Goal: Task Accomplishment & Management: Manage account settings

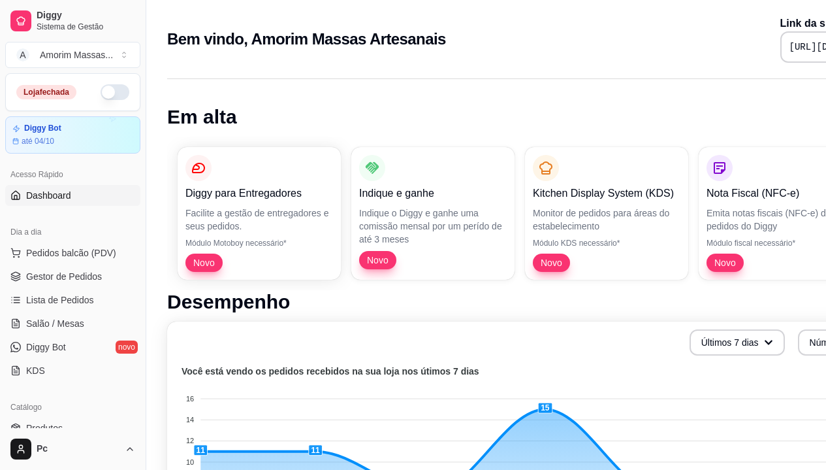
click at [104, 97] on button "button" at bounding box center [115, 92] width 29 height 16
drag, startPoint x: 33, startPoint y: 360, endPoint x: 0, endPoint y: 505, distance: 148.8
click at [47, 253] on span "Pedidos balcão (PDV)" at bounding box center [71, 252] width 90 height 13
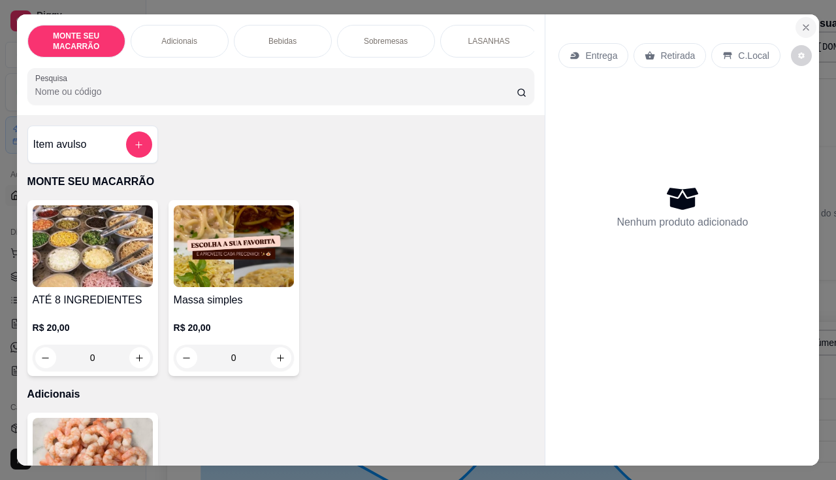
click at [801, 22] on icon "Close" at bounding box center [806, 27] width 10 height 10
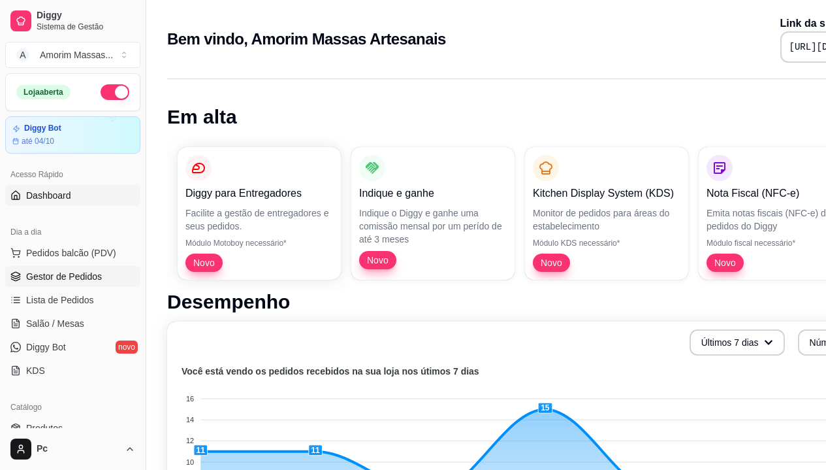
click at [56, 269] on link "Gestor de Pedidos" at bounding box center [72, 276] width 135 height 21
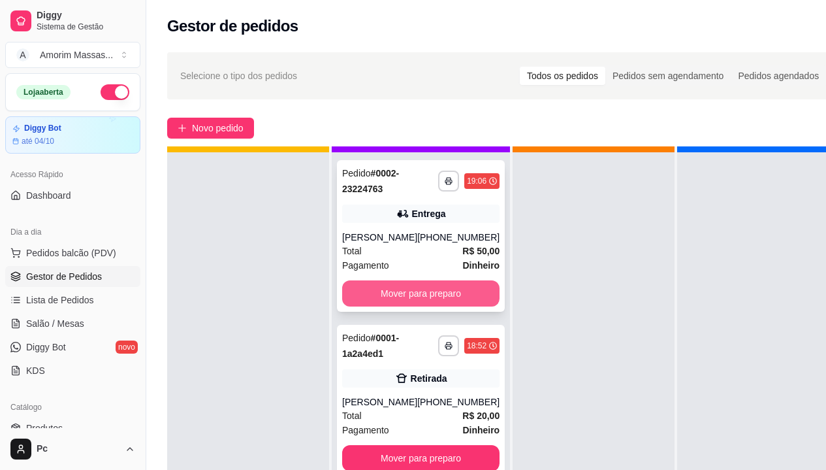
scroll to position [46, 0]
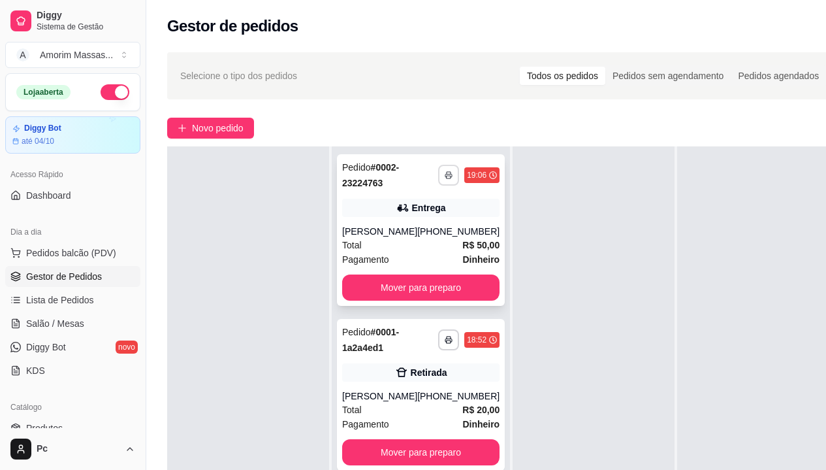
click at [445, 171] on icon "button" at bounding box center [449, 175] width 8 height 8
click at [415, 223] on button "IMPRESSORA" at bounding box center [397, 220] width 91 height 20
click at [445, 177] on icon "button" at bounding box center [449, 175] width 8 height 8
click at [393, 218] on button "IMPRESSORA" at bounding box center [398, 220] width 95 height 21
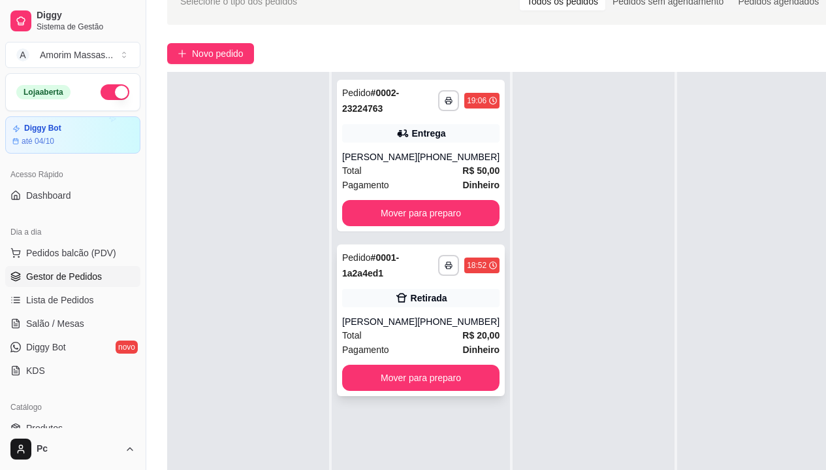
scroll to position [196, 0]
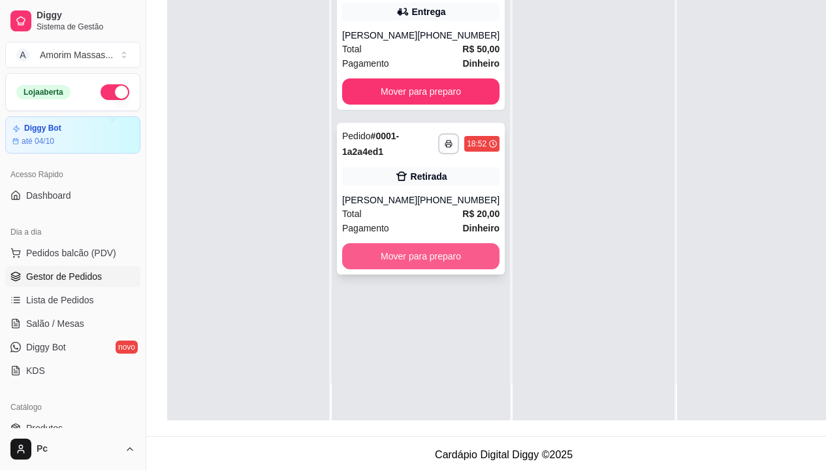
click at [410, 260] on button "Mover para preparo" at bounding box center [420, 256] width 157 height 26
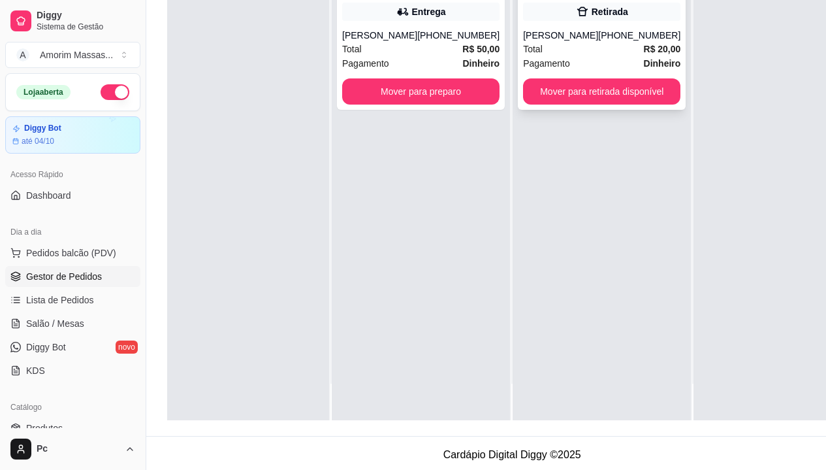
click at [553, 76] on div "**********" at bounding box center [602, 34] width 168 height 152
click at [593, 91] on button "Mover para retirada disponível" at bounding box center [601, 91] width 157 height 26
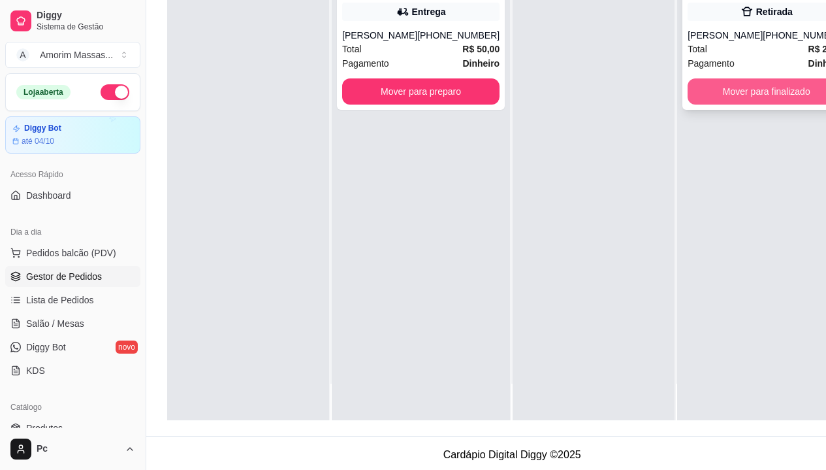
click at [719, 90] on button "Mover para finalizado" at bounding box center [766, 91] width 157 height 26
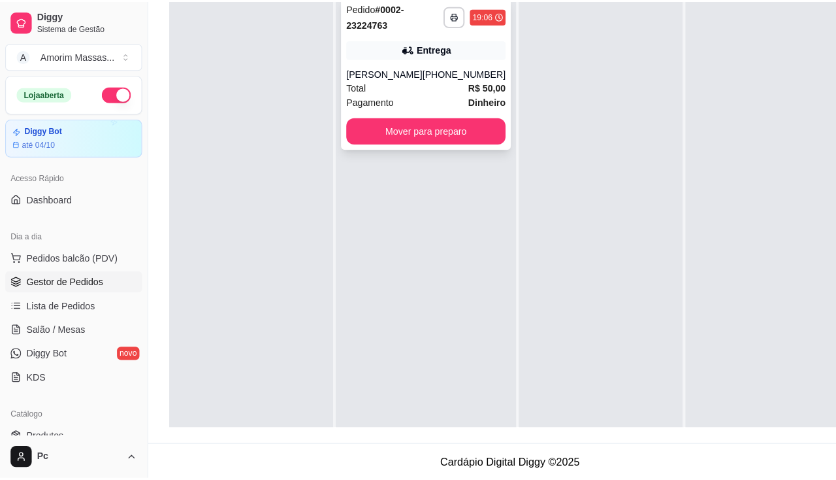
scroll to position [0, 0]
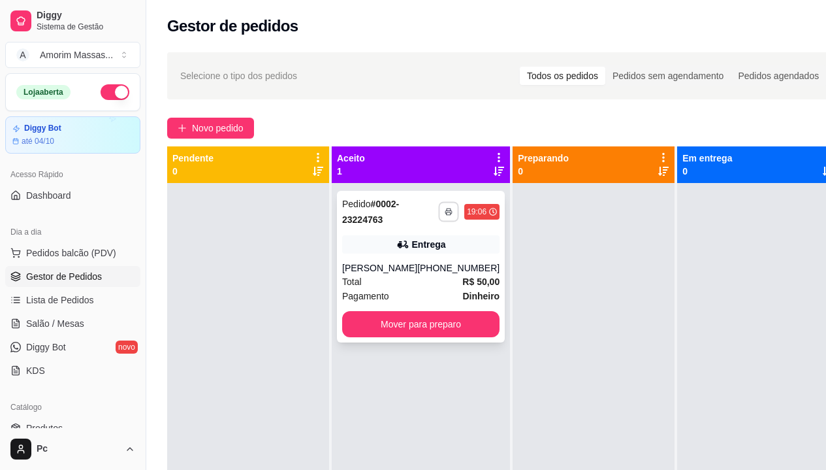
click at [447, 210] on polyline "button" at bounding box center [449, 209] width 4 height 2
click at [386, 252] on button "IMPRESSORA" at bounding box center [397, 257] width 91 height 20
click at [440, 267] on div "(85) 98712-9968" at bounding box center [458, 267] width 82 height 13
click at [403, 317] on button "Mover para preparo" at bounding box center [420, 324] width 157 height 26
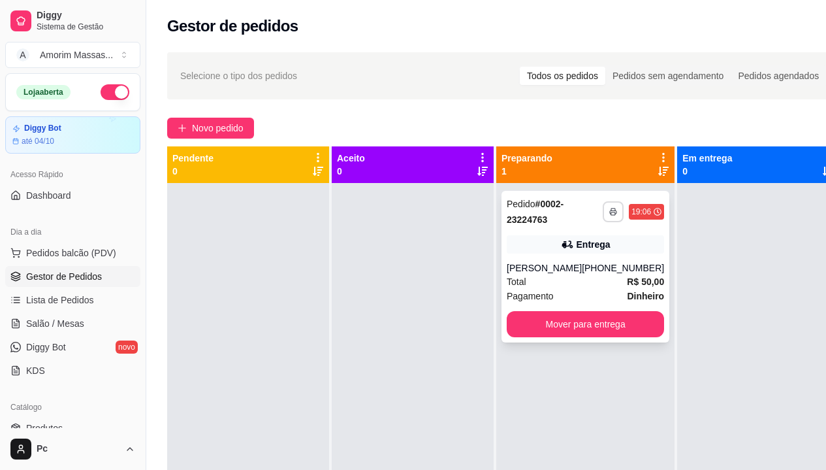
click at [611, 209] on polyline "button" at bounding box center [613, 209] width 4 height 3
click at [553, 253] on button "IMPRESSORA" at bounding box center [562, 257] width 95 height 21
click at [48, 318] on span "Salão / Mesas" at bounding box center [55, 323] width 58 height 13
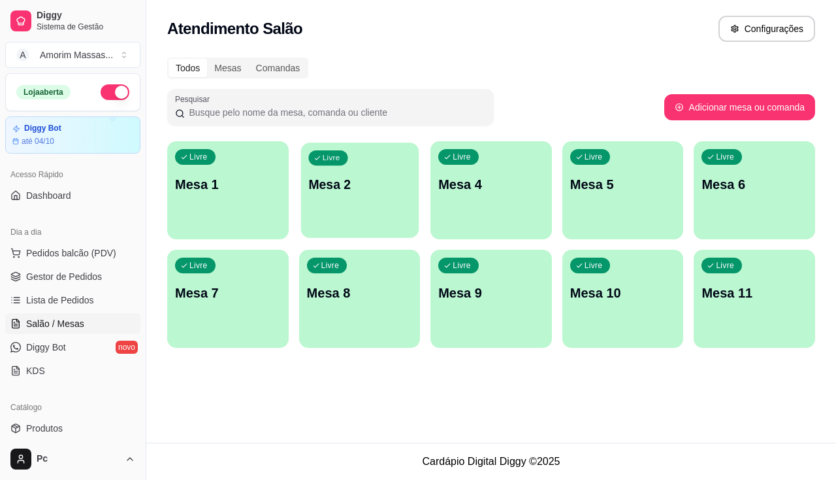
click at [369, 192] on p "Mesa 2" at bounding box center [359, 185] width 103 height 18
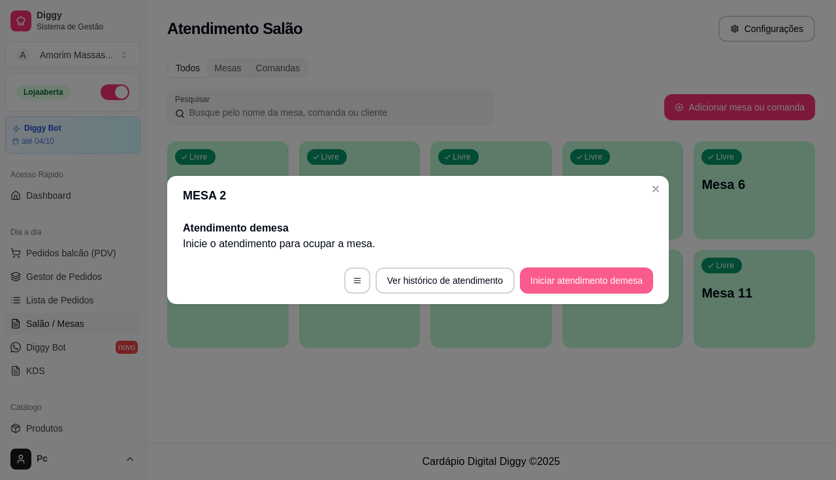
click at [554, 275] on button "Iniciar atendimento de mesa" at bounding box center [586, 280] width 133 height 26
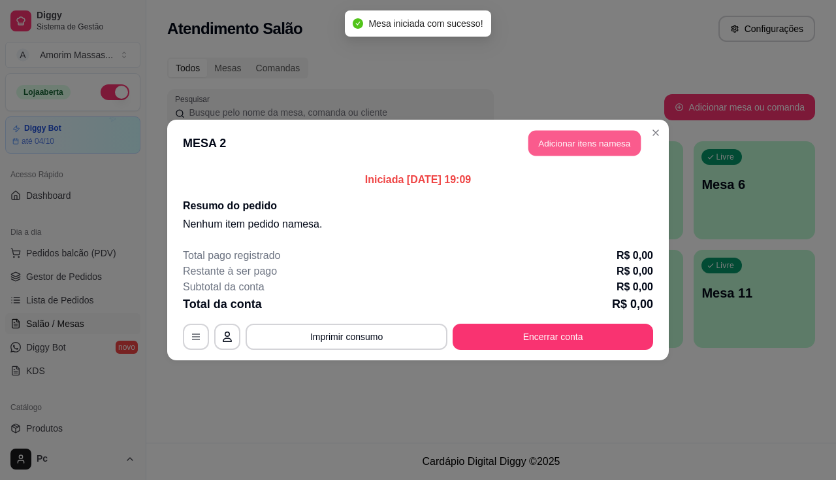
click at [568, 140] on button "Adicionar itens na mesa" at bounding box center [585, 143] width 112 height 25
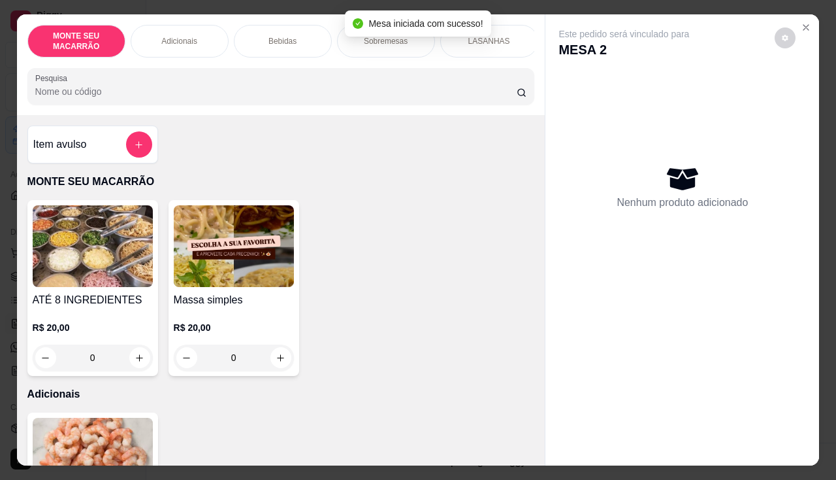
click at [241, 267] on img at bounding box center [234, 246] width 120 height 82
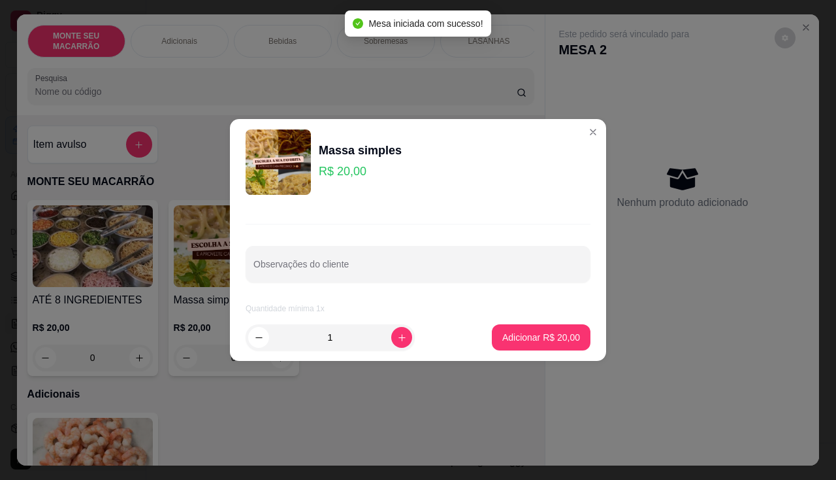
click at [389, 321] on footer "1 Adicionar R$ 20,00" at bounding box center [418, 337] width 376 height 47
click at [389, 323] on footer "1 Adicionar R$ 20,00" at bounding box center [418, 337] width 376 height 47
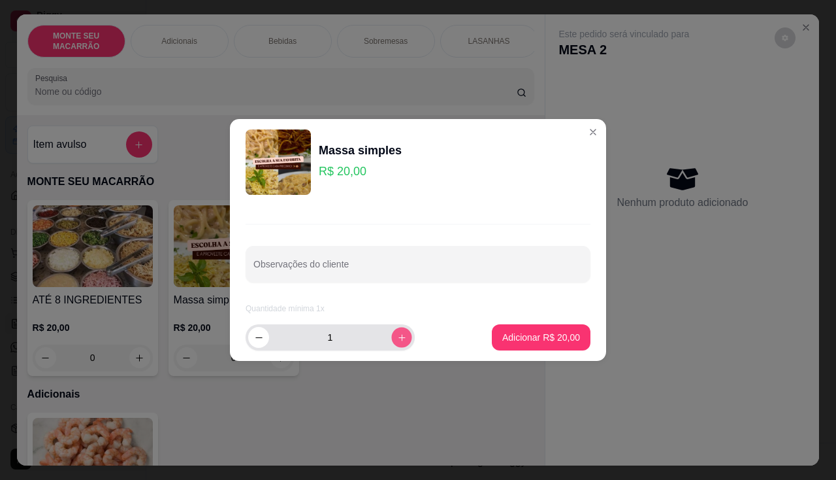
click at [391, 327] on button "increase-product-quantity" at bounding box center [401, 337] width 20 height 20
click at [391, 329] on button "increase-product-quantity" at bounding box center [401, 337] width 21 height 21
type input "3"
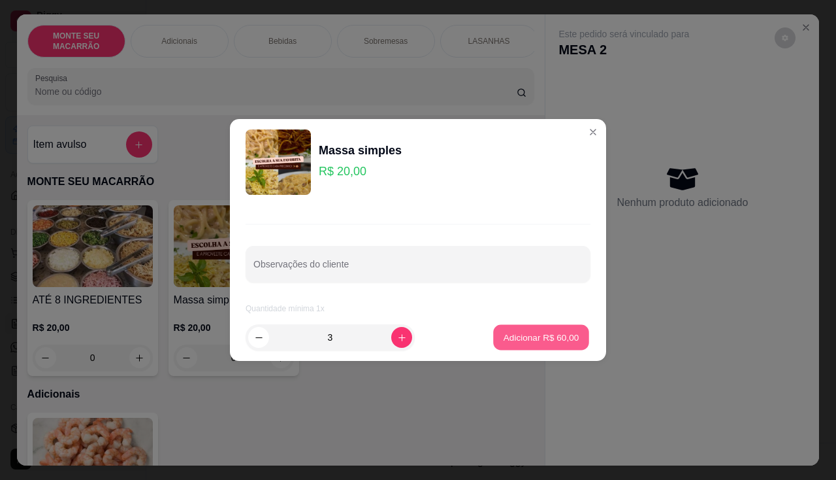
click at [520, 346] on button "Adicionar R$ 60,00" at bounding box center [541, 337] width 96 height 25
type input "3"
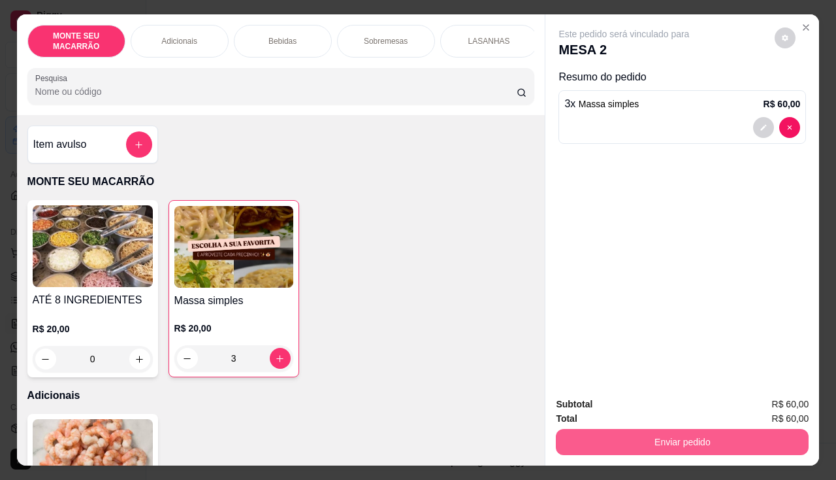
click at [644, 431] on button "Enviar pedido" at bounding box center [682, 442] width 253 height 26
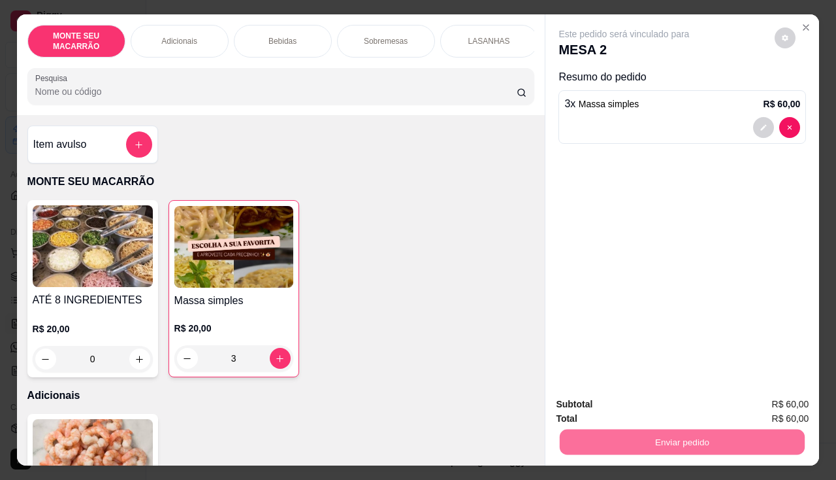
click at [766, 408] on button "Sim, quero registrar" at bounding box center [763, 404] width 94 height 24
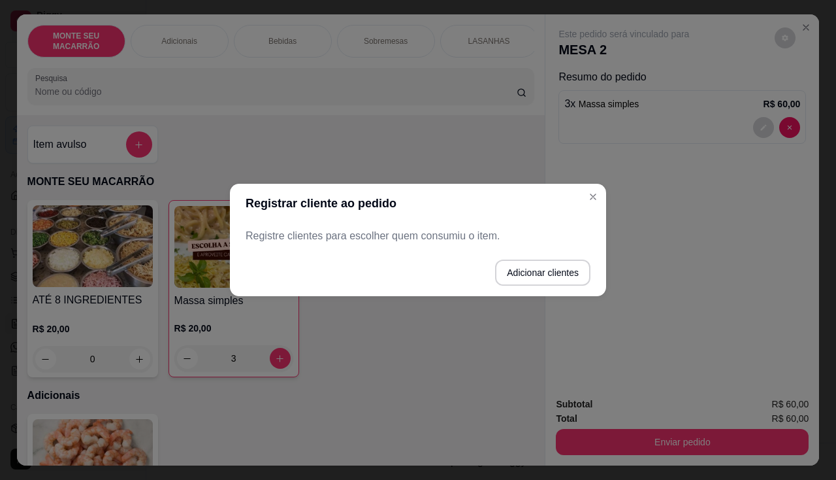
click at [479, 241] on p "Registre clientes para escolher quem consumiu o item." at bounding box center [418, 236] width 345 height 16
click at [287, 240] on p "Registre clientes para escolher quem consumiu o item." at bounding box center [418, 236] width 345 height 16
click at [541, 274] on button "Adicionar clientes" at bounding box center [542, 272] width 95 height 26
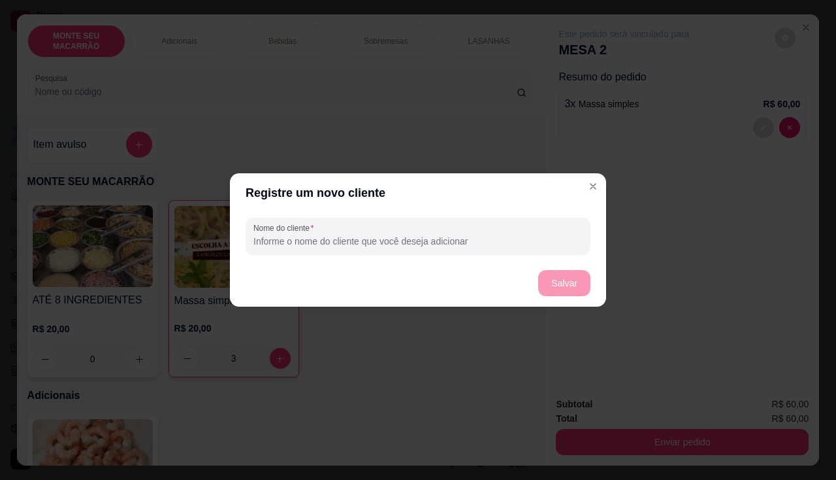
click at [285, 250] on div "Nome do cliente" at bounding box center [418, 236] width 345 height 37
type input "2"
click at [570, 283] on button "Salvar" at bounding box center [564, 283] width 52 height 26
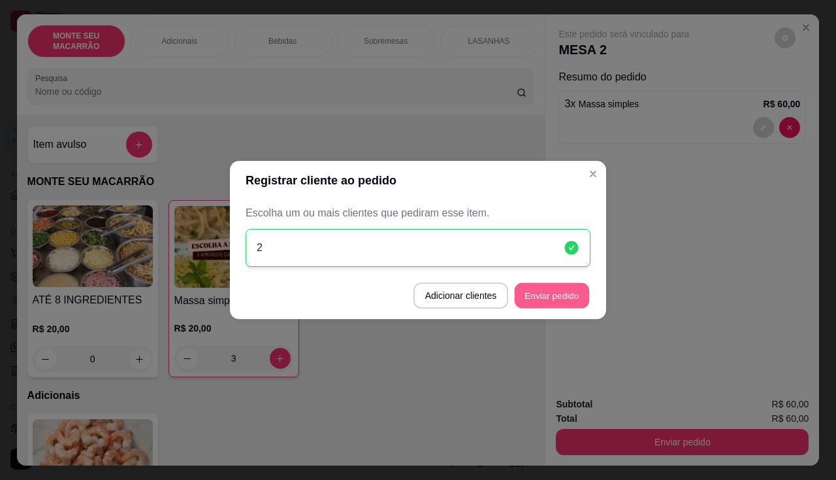
click at [545, 291] on button "Enviar pedido" at bounding box center [552, 295] width 74 height 25
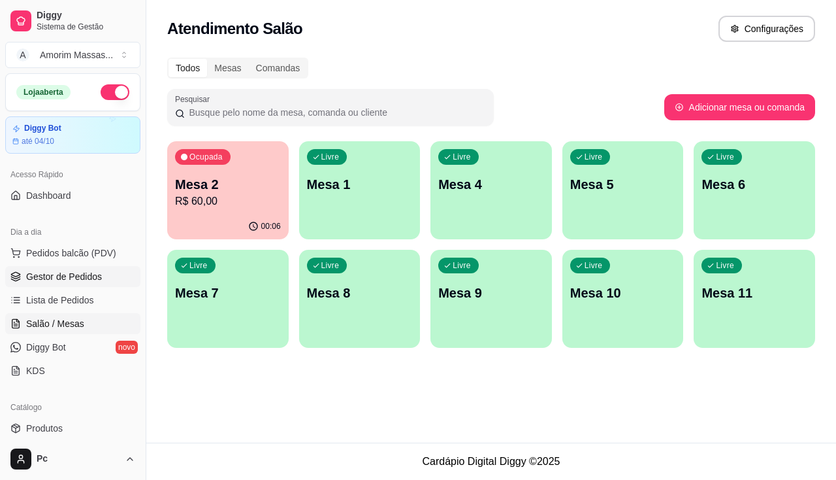
click at [60, 281] on span "Gestor de Pedidos" at bounding box center [64, 276] width 76 height 13
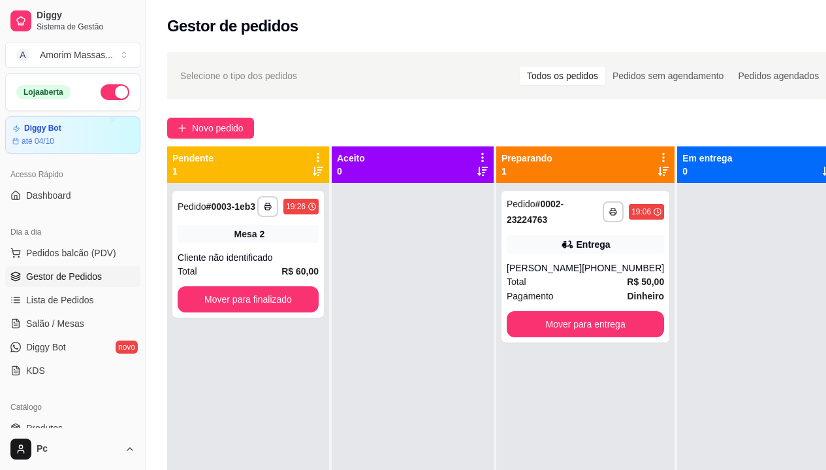
click at [494, 22] on div "Gestor de pedidos" at bounding box center [504, 26] width 674 height 21
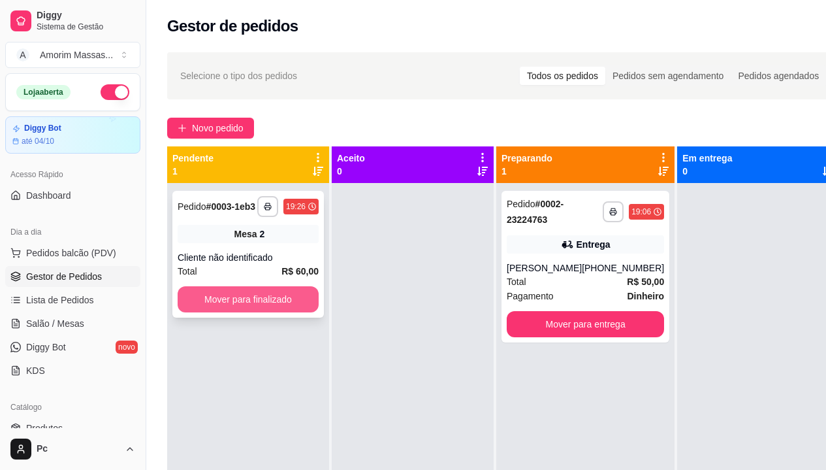
click at [246, 297] on button "Mover para finalizado" at bounding box center [248, 299] width 141 height 26
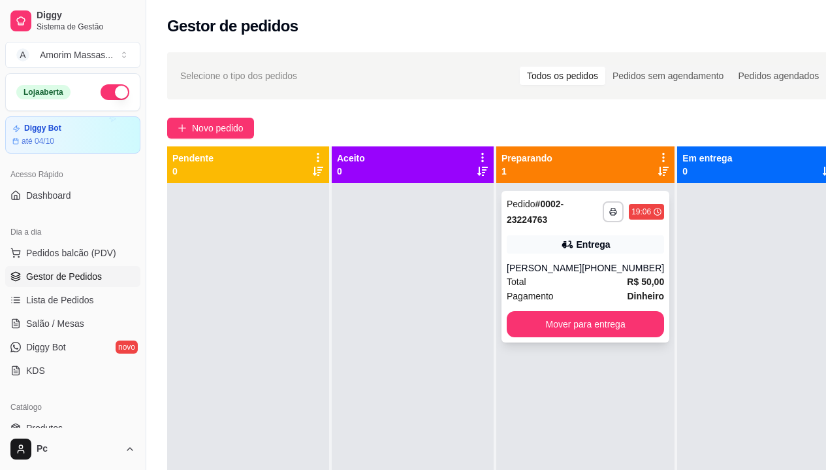
click at [559, 295] on div "Pagamento Dinheiro" at bounding box center [585, 296] width 157 height 14
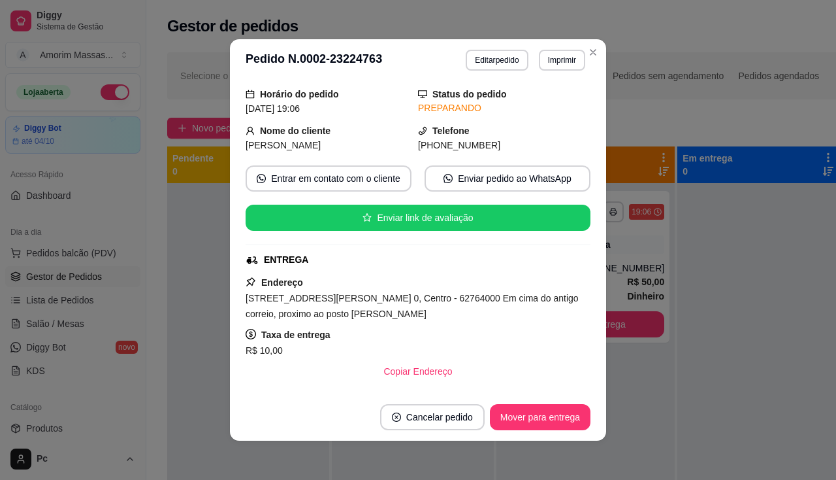
scroll to position [65, 0]
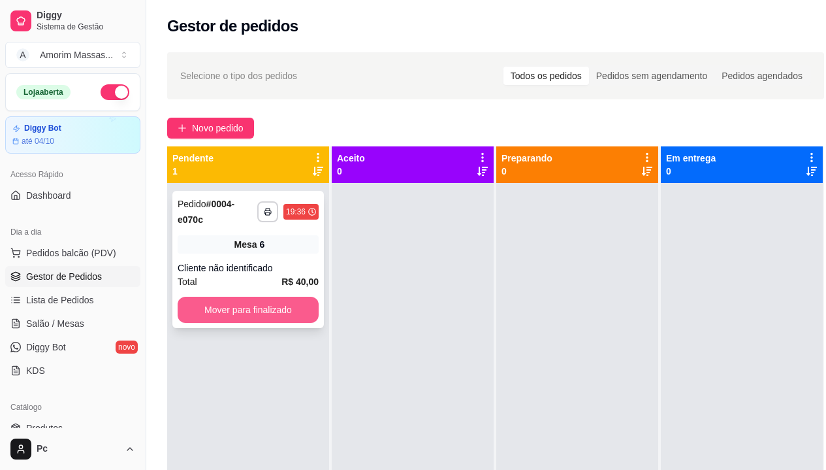
click at [258, 312] on button "Mover para finalizado" at bounding box center [248, 310] width 141 height 26
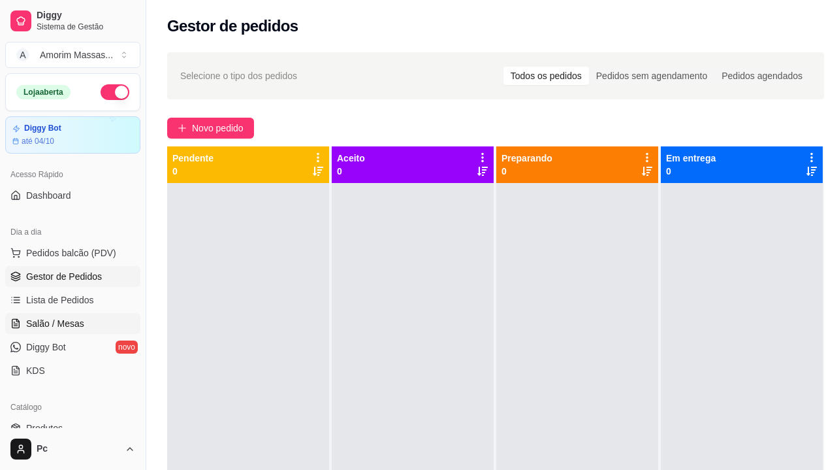
click at [60, 323] on span "Salão / Mesas" at bounding box center [55, 323] width 58 height 13
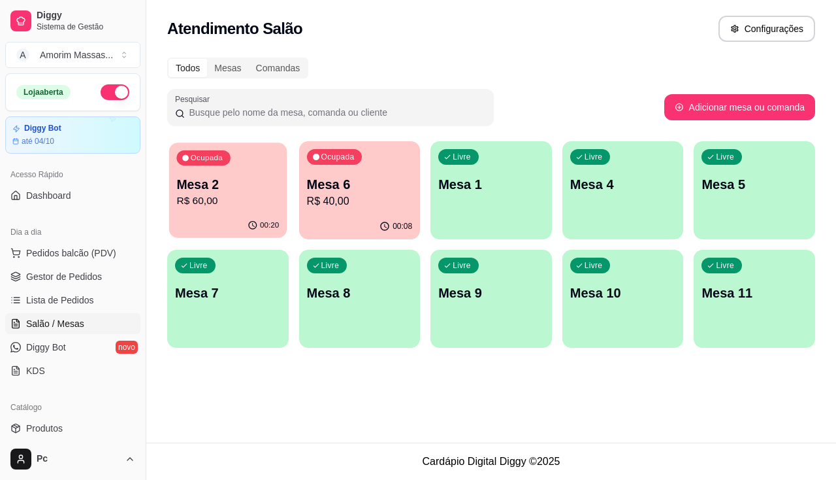
click at [242, 192] on p "Mesa 2" at bounding box center [227, 185] width 103 height 18
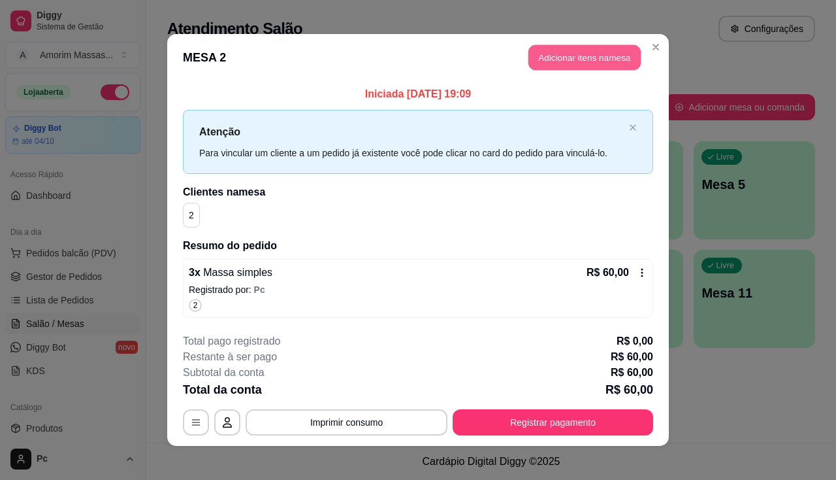
click at [579, 60] on button "Adicionar itens na mesa" at bounding box center [585, 57] width 112 height 25
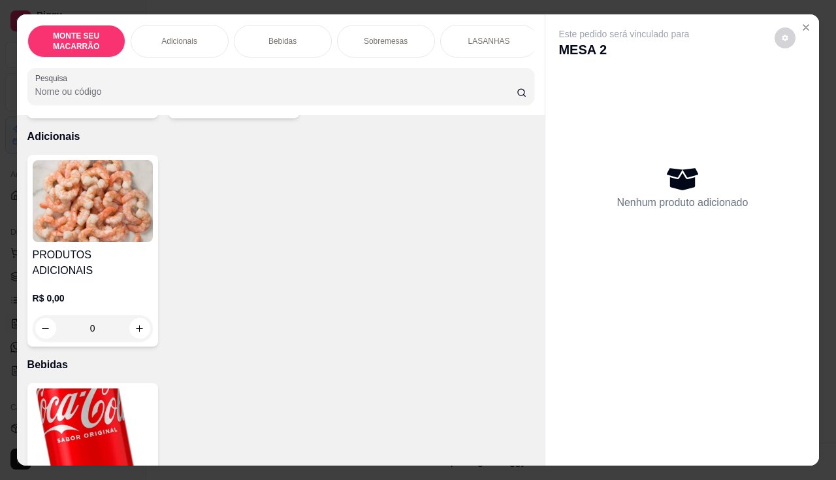
scroll to position [261, 0]
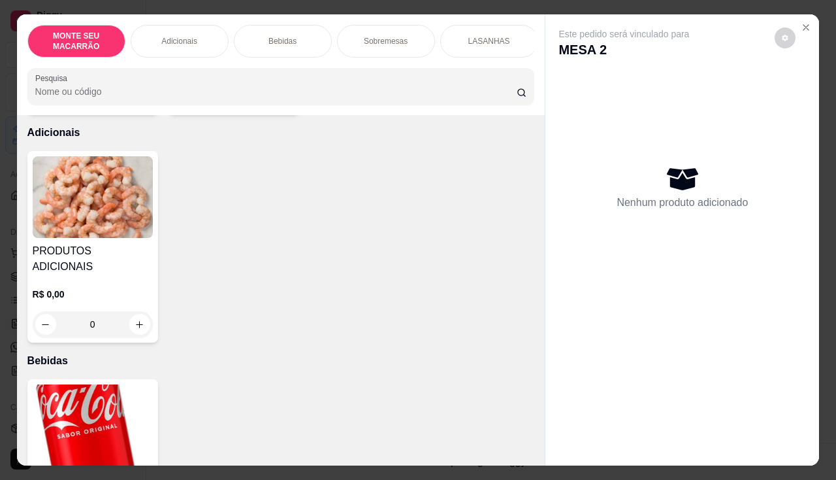
click at [74, 409] on img at bounding box center [93, 425] width 120 height 82
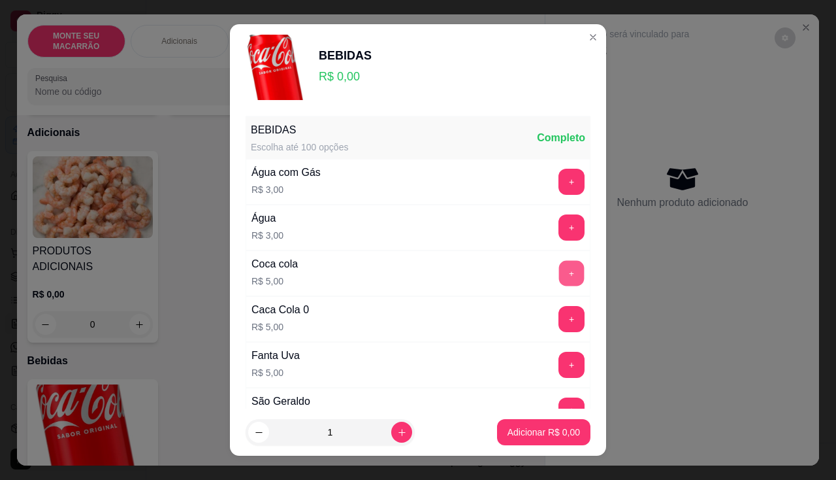
click at [559, 268] on button "+" at bounding box center [571, 272] width 25 height 25
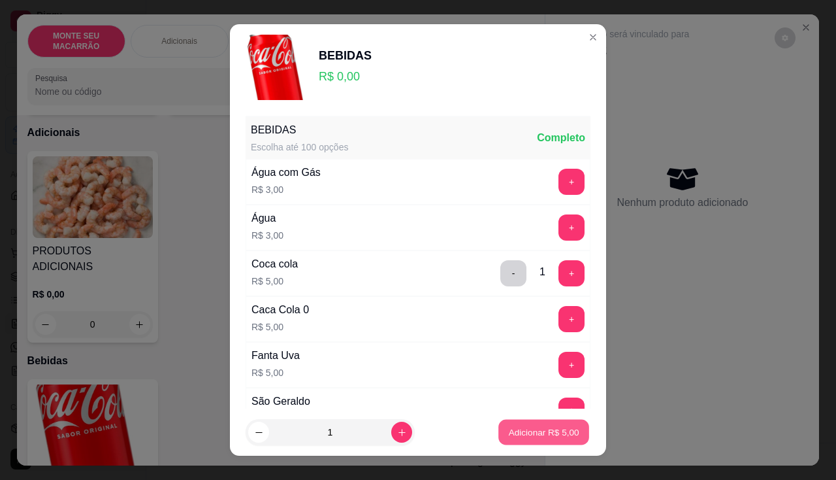
click at [515, 434] on p "Adicionar R$ 5,00" at bounding box center [543, 432] width 71 height 12
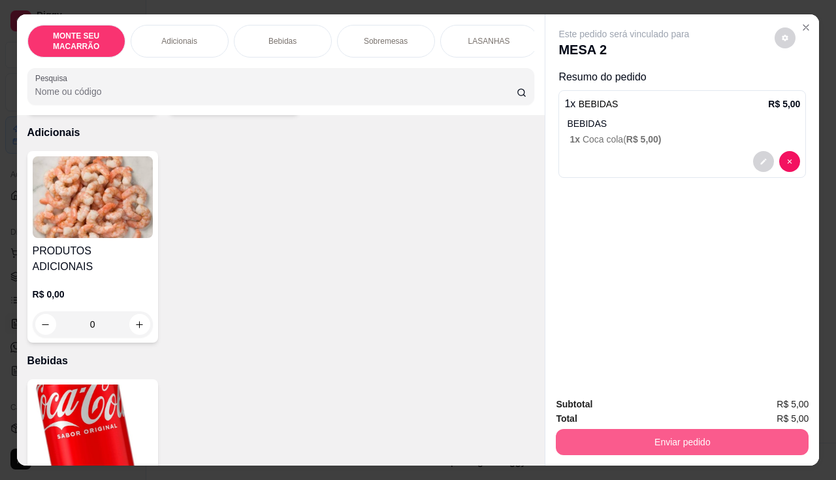
click at [693, 434] on button "Enviar pedido" at bounding box center [682, 442] width 253 height 26
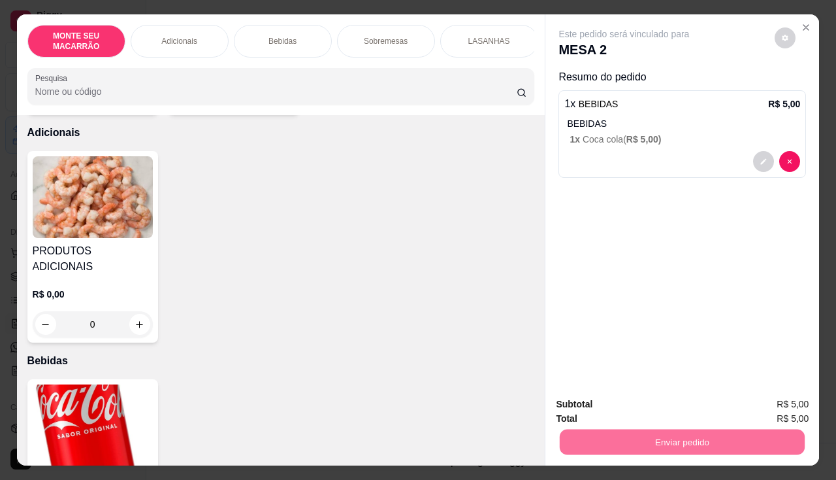
click at [681, 396] on button "Não registrar e enviar pedido" at bounding box center [640, 404] width 132 height 24
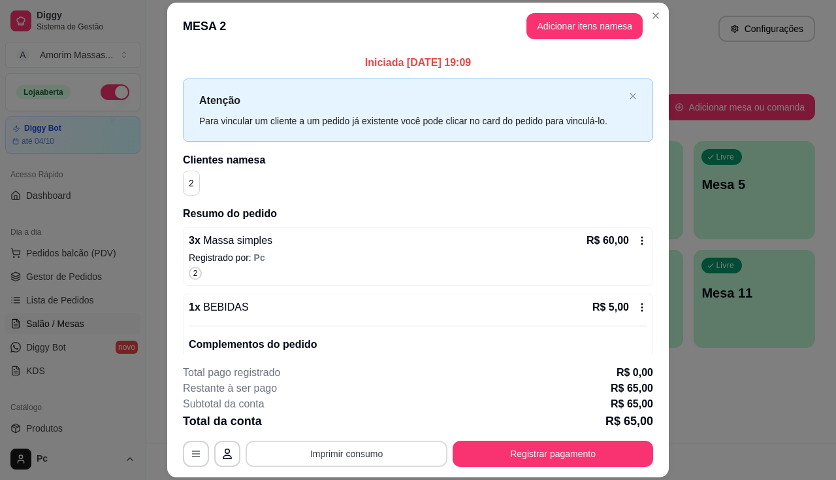
click at [358, 455] on button "Imprimir consumo" at bounding box center [347, 453] width 202 height 26
click at [348, 420] on button "IMPRESSORA" at bounding box center [345, 423] width 91 height 20
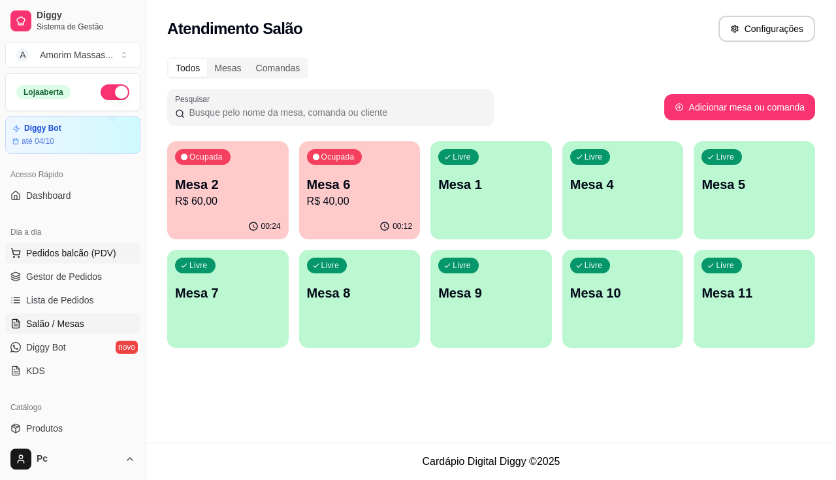
click at [87, 253] on span "Pedidos balcão (PDV)" at bounding box center [71, 252] width 90 height 13
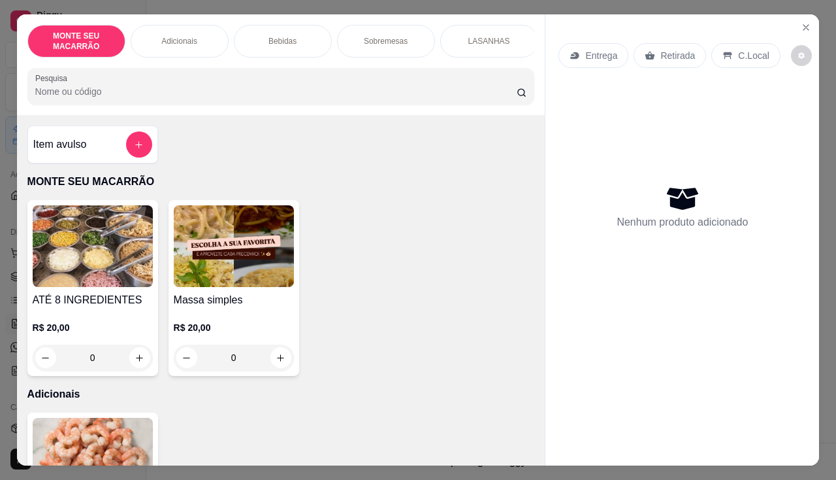
click at [241, 272] on img at bounding box center [234, 246] width 120 height 82
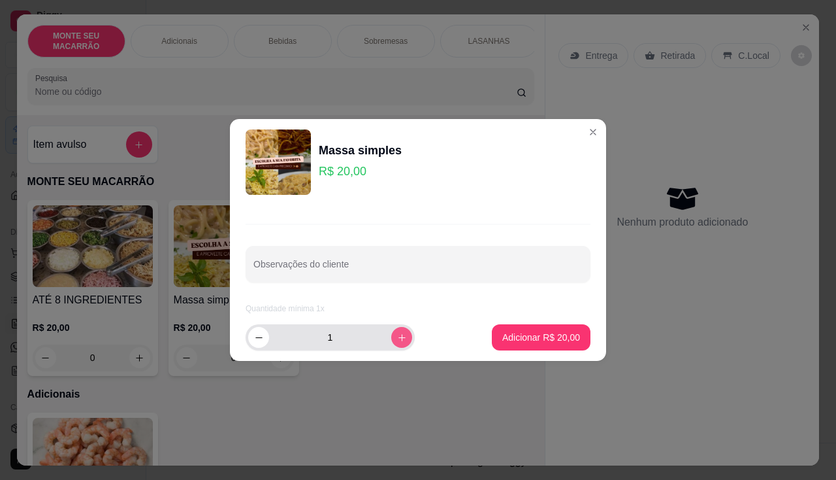
click at [397, 338] on icon "increase-product-quantity" at bounding box center [402, 338] width 10 height 10
type input "2"
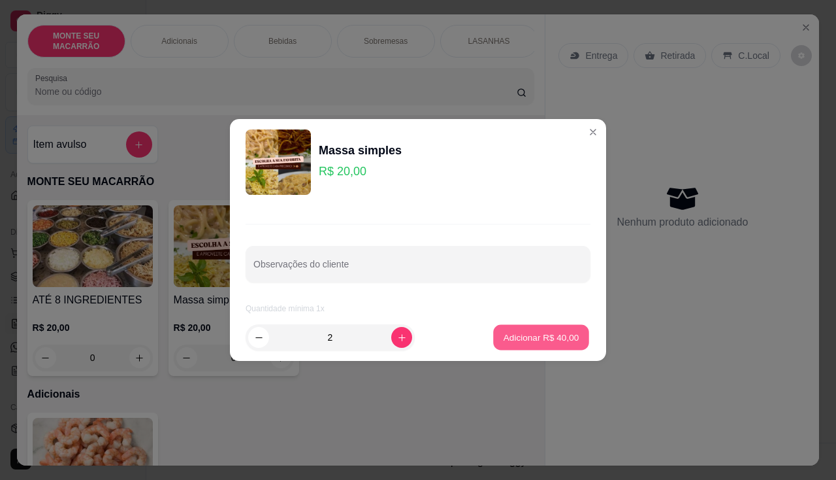
click at [528, 342] on p "Adicionar R$ 40,00" at bounding box center [542, 337] width 76 height 12
type input "2"
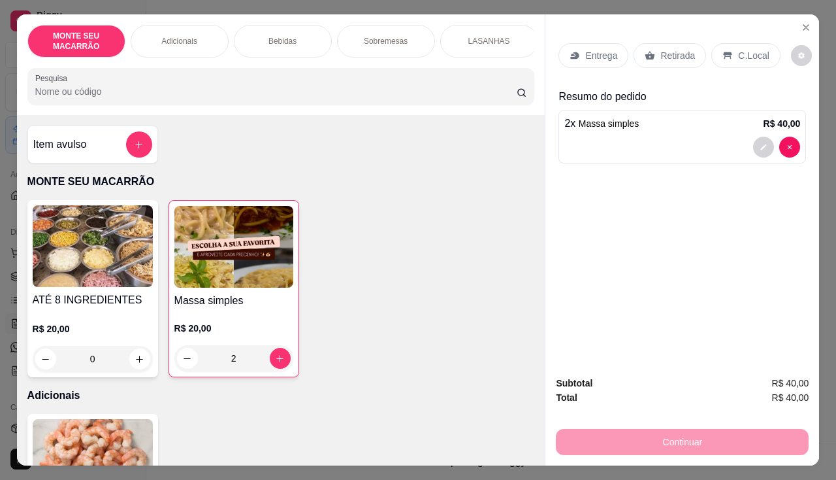
click at [664, 51] on p "Retirada" at bounding box center [677, 55] width 35 height 13
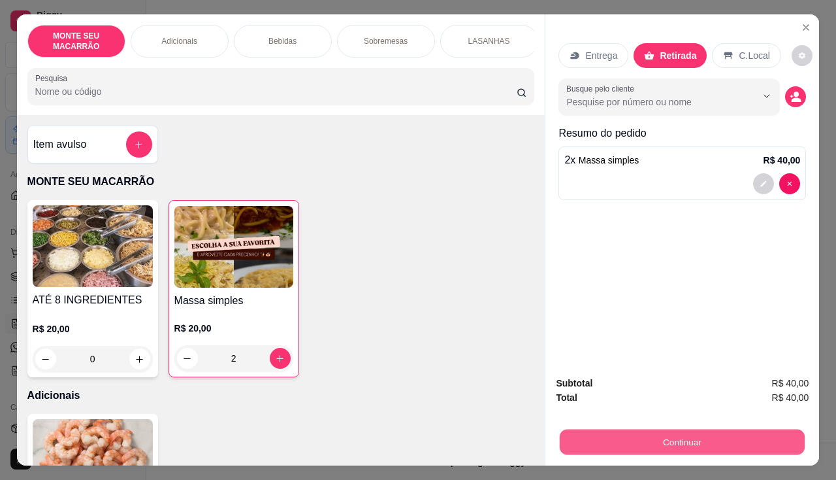
click at [660, 443] on button "Continuar" at bounding box center [682, 441] width 245 height 25
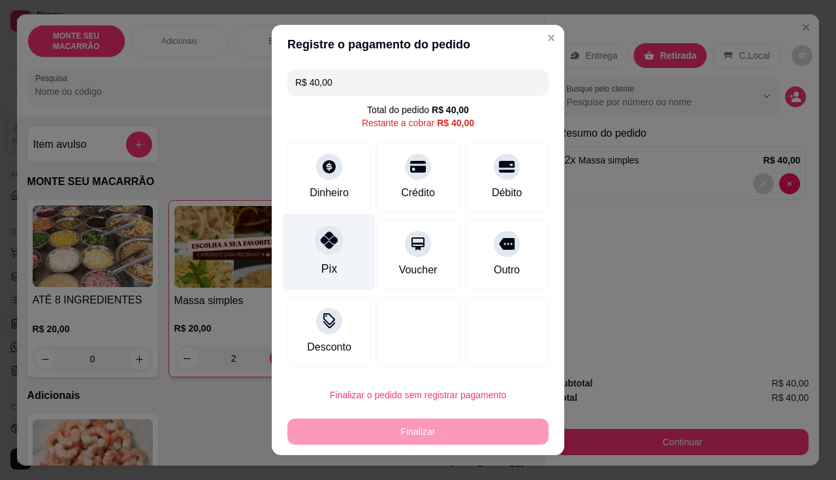
click at [325, 221] on div "Pix" at bounding box center [330, 252] width 92 height 76
type input "R$ 0,00"
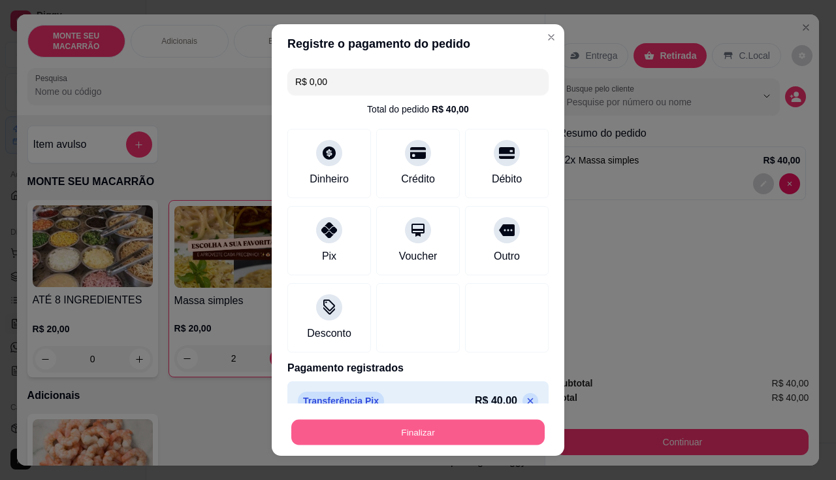
click at [372, 432] on button "Finalizar" at bounding box center [417, 431] width 253 height 25
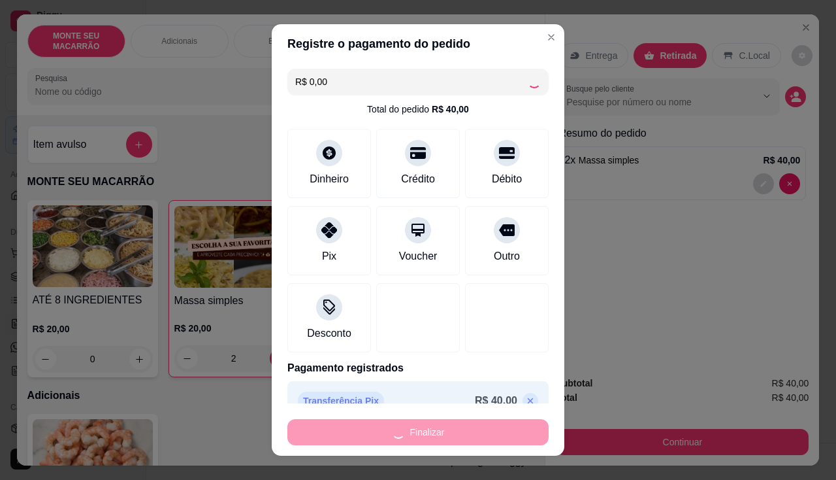
type input "0"
type input "-R$ 40,00"
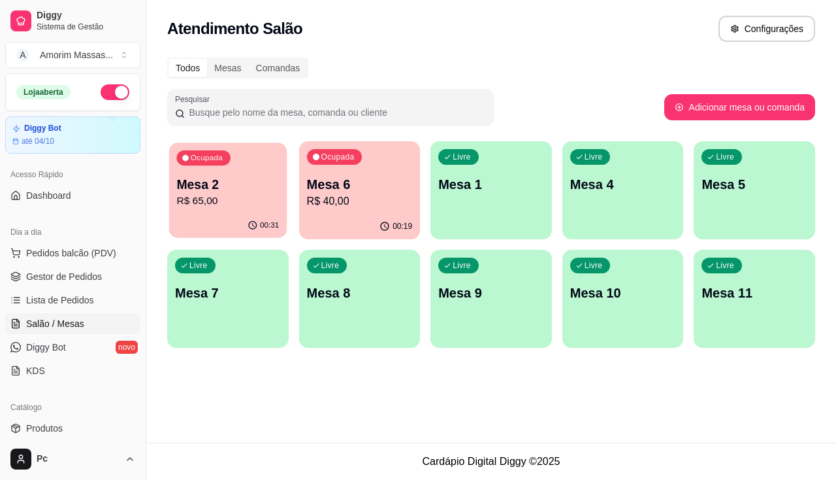
click at [252, 199] on p "R$ 65,00" at bounding box center [227, 200] width 103 height 15
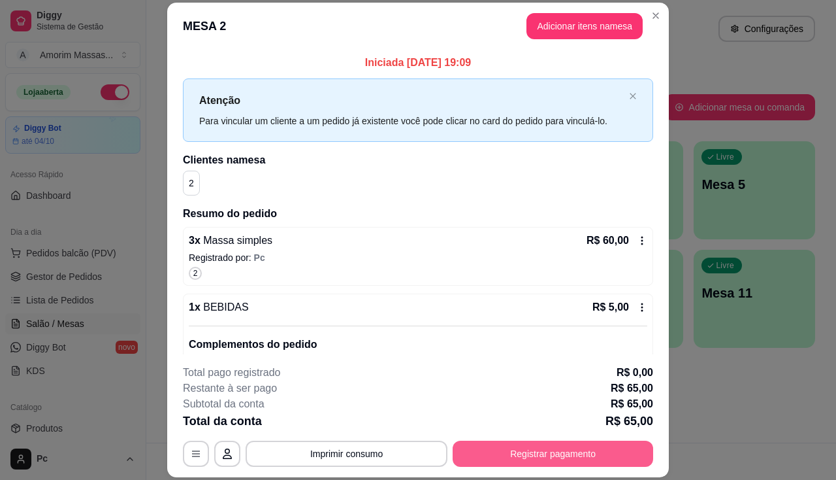
click at [487, 453] on button "Registrar pagamento" at bounding box center [553, 453] width 201 height 26
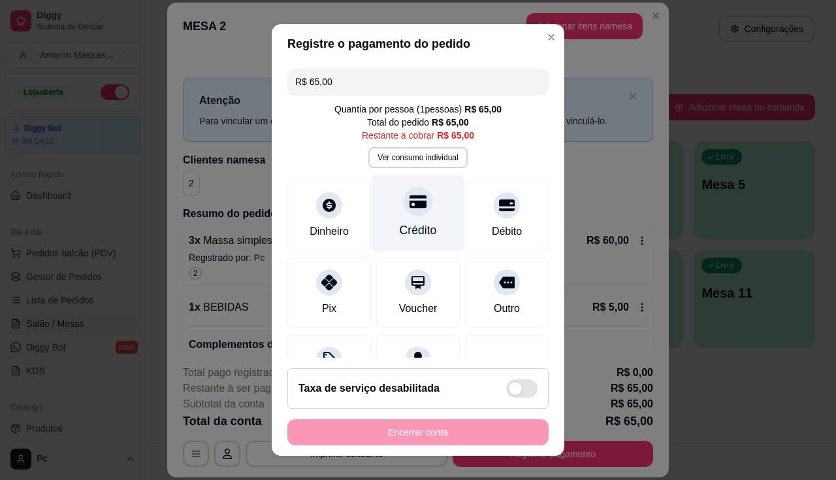
click at [423, 214] on div "Crédito" at bounding box center [418, 212] width 92 height 76
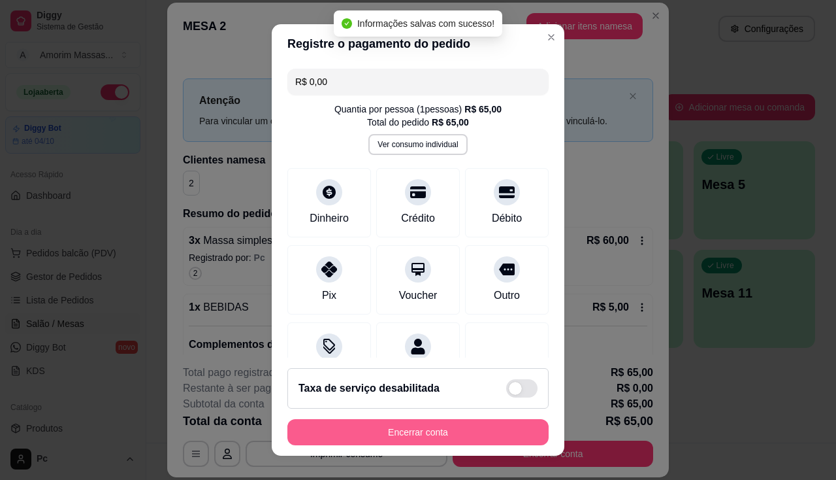
type input "R$ 0,00"
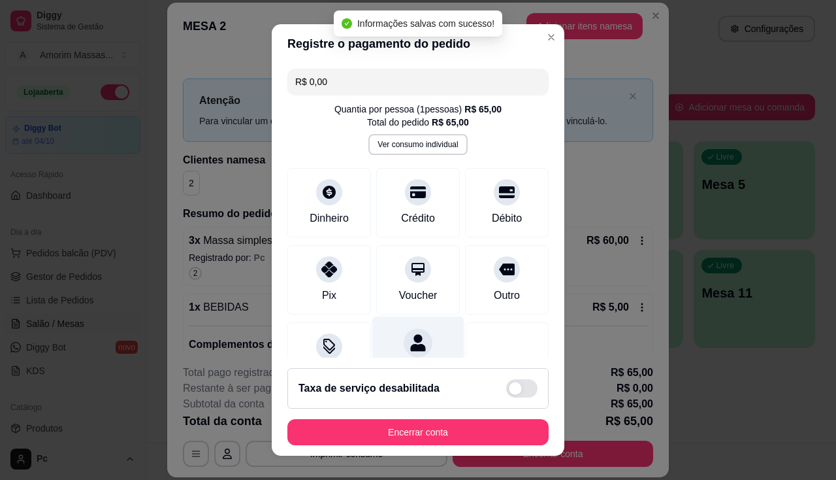
scroll to position [122, 0]
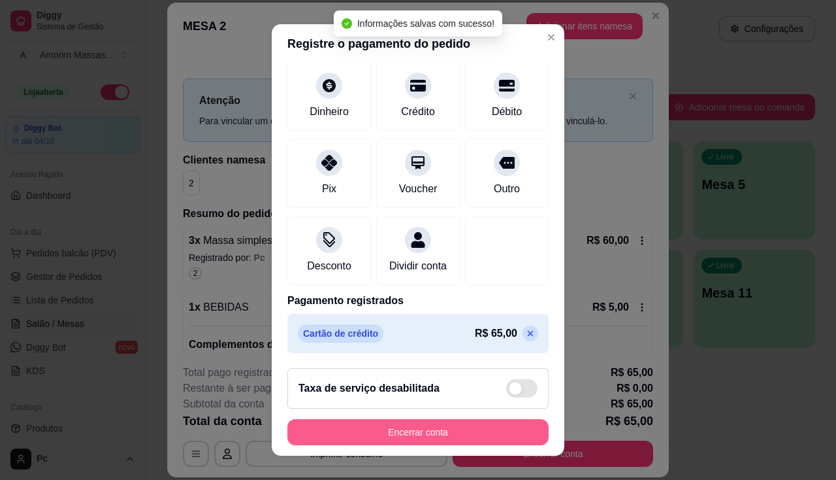
click at [428, 431] on button "Encerrar conta" at bounding box center [417, 432] width 261 height 26
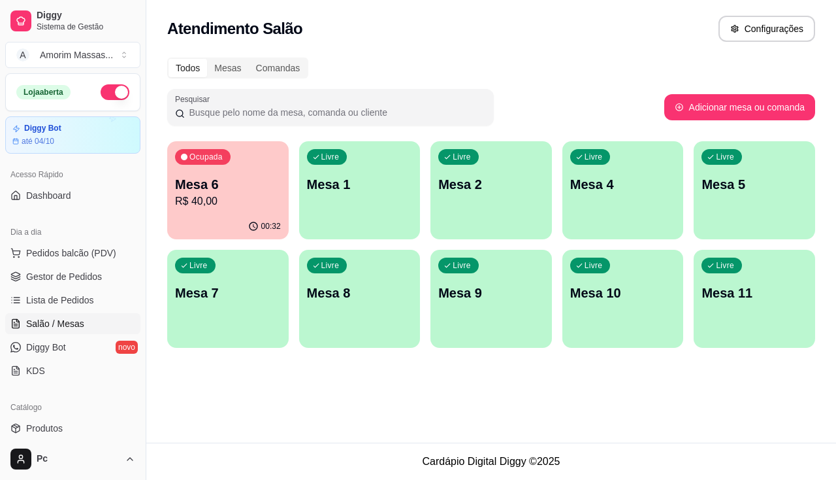
click at [218, 194] on p "R$ 40,00" at bounding box center [228, 201] width 106 height 16
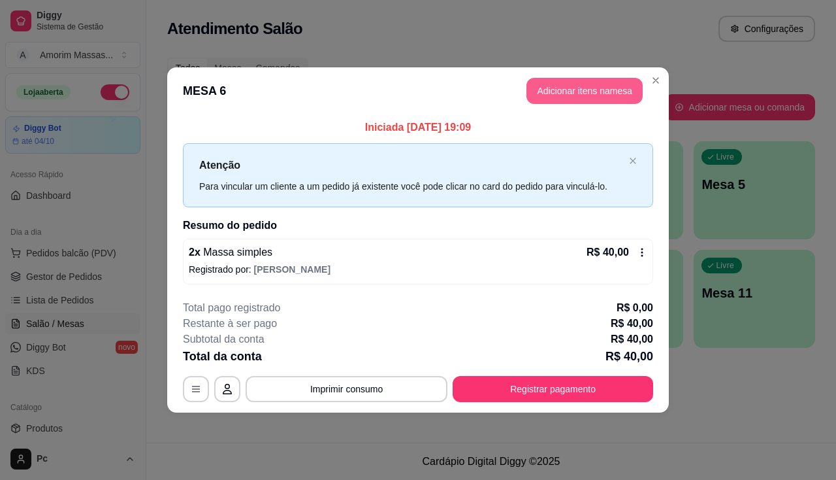
click at [553, 85] on button "Adicionar itens na mesa" at bounding box center [585, 91] width 116 height 26
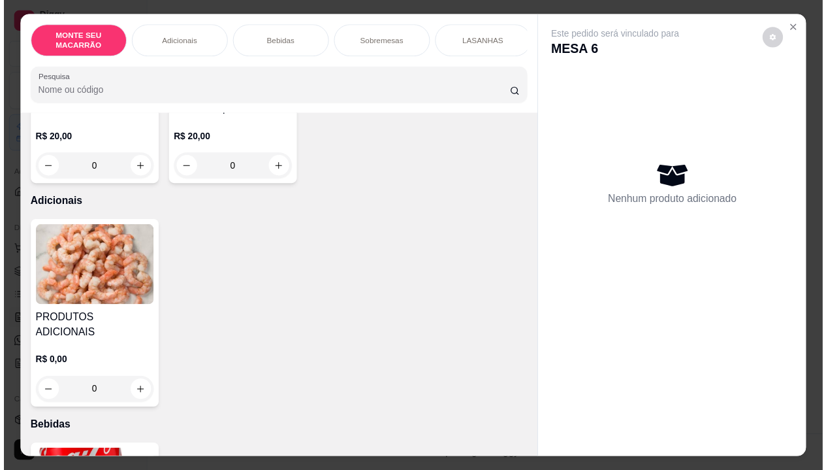
scroll to position [261, 0]
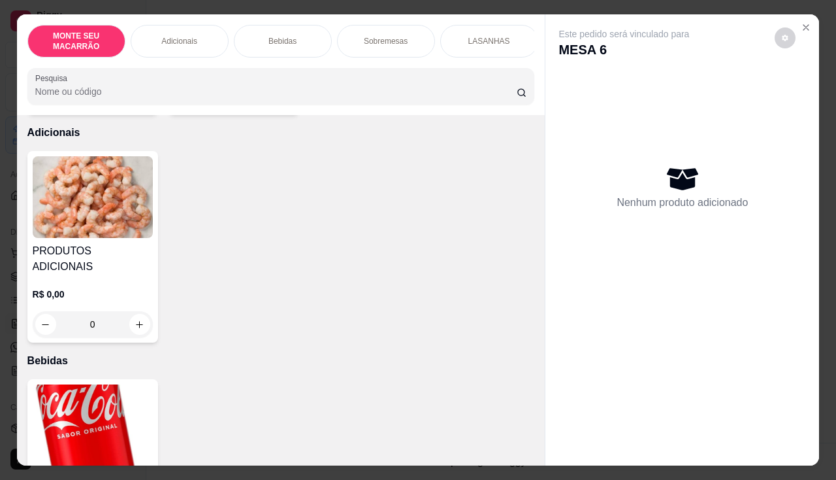
click at [39, 406] on img at bounding box center [93, 425] width 120 height 82
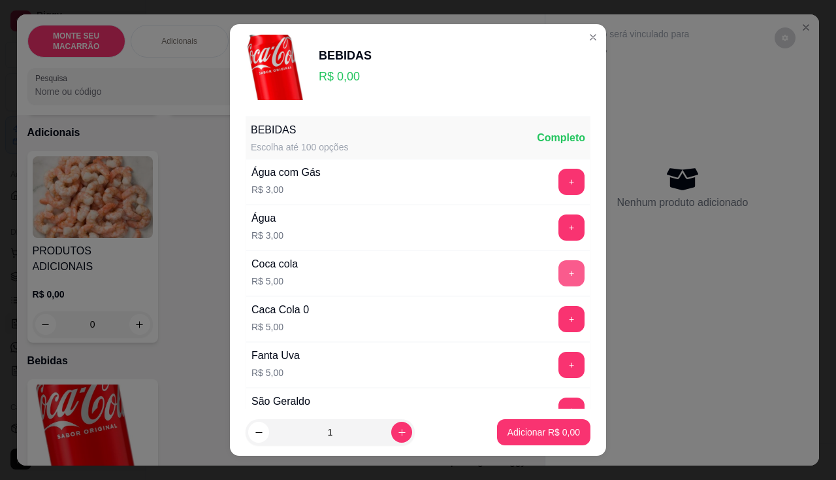
click at [559, 267] on button "+" at bounding box center [572, 273] width 26 height 26
click at [509, 438] on button "Adicionar R$ 5,00" at bounding box center [543, 432] width 93 height 26
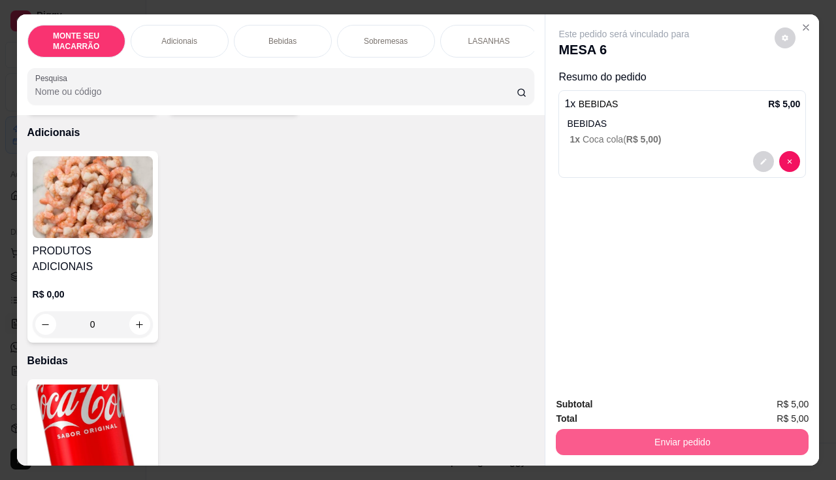
click at [692, 440] on button "Enviar pedido" at bounding box center [682, 442] width 253 height 26
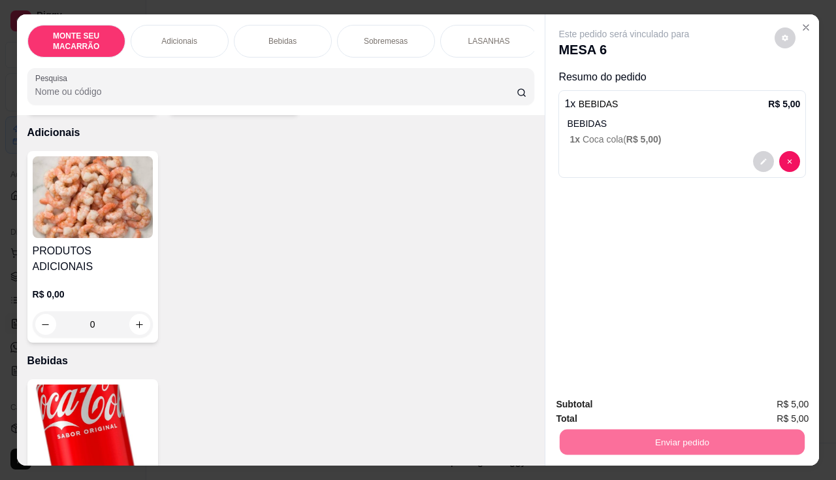
click at [740, 404] on button "Sim, quero registrar" at bounding box center [763, 404] width 97 height 25
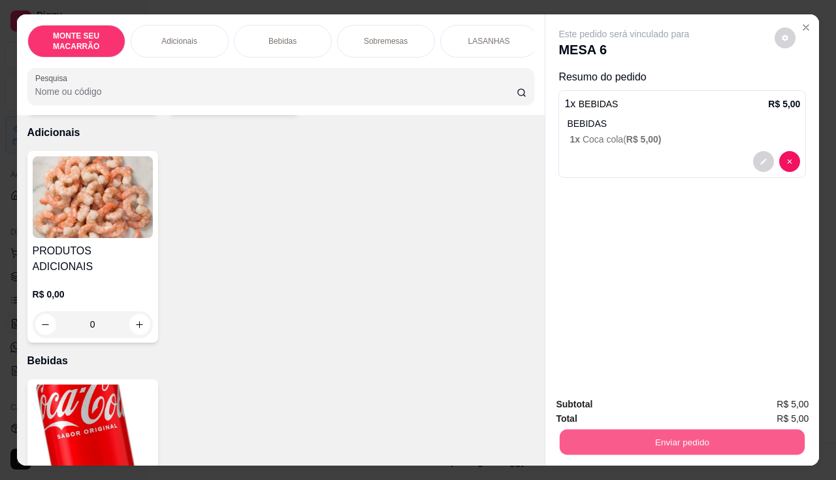
click at [625, 436] on button "Enviar pedido" at bounding box center [682, 441] width 245 height 25
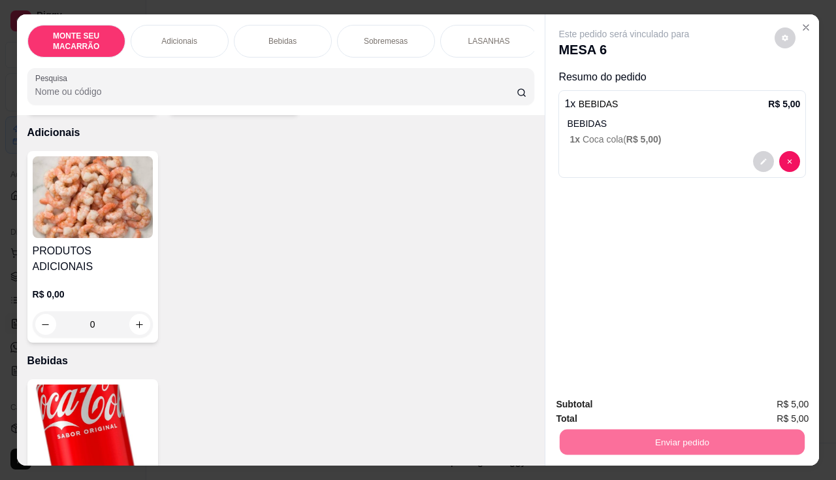
click at [620, 400] on button "Não registrar e enviar pedido" at bounding box center [640, 404] width 132 height 24
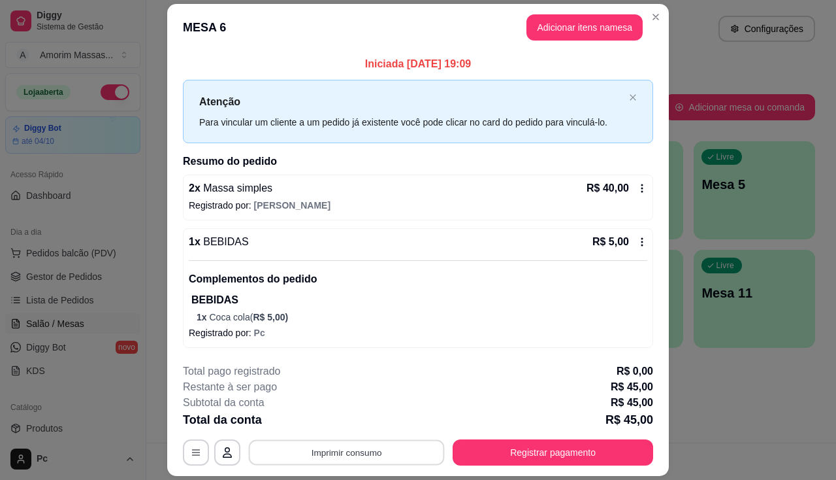
click at [379, 454] on button "Imprimir consumo" at bounding box center [347, 452] width 196 height 25
click at [344, 423] on button "IMPRESSORA" at bounding box center [346, 422] width 95 height 21
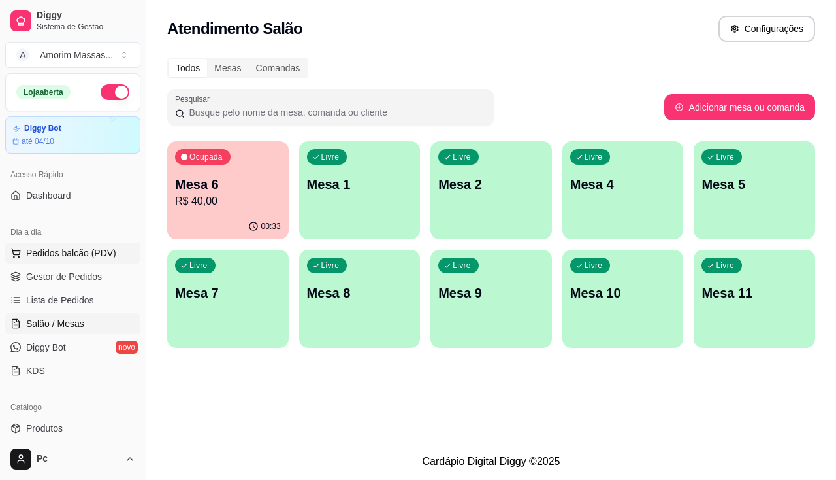
click at [72, 252] on span "Pedidos balcão (PDV)" at bounding box center [71, 252] width 90 height 13
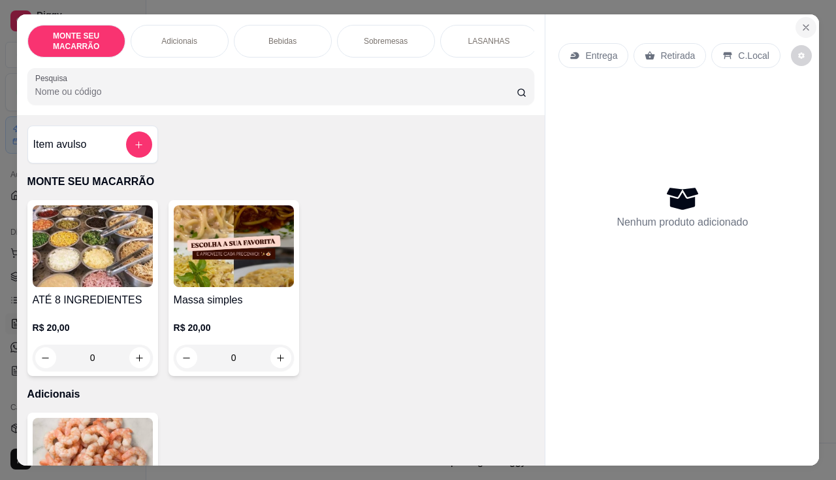
click at [801, 22] on icon "Close" at bounding box center [806, 27] width 10 height 10
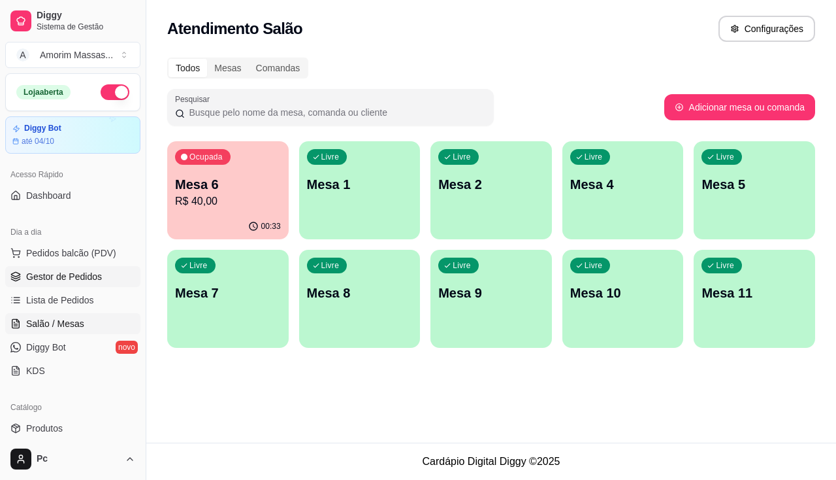
click at [103, 274] on link "Gestor de Pedidos" at bounding box center [72, 276] width 135 height 21
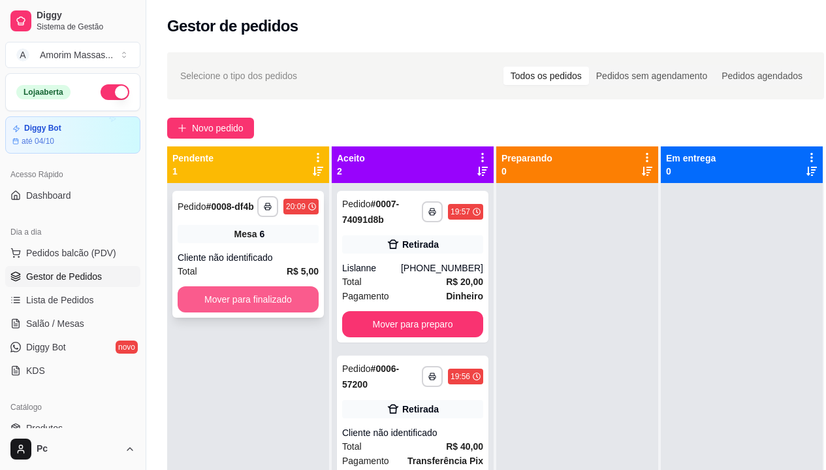
click at [256, 297] on button "Mover para finalizado" at bounding box center [248, 299] width 141 height 26
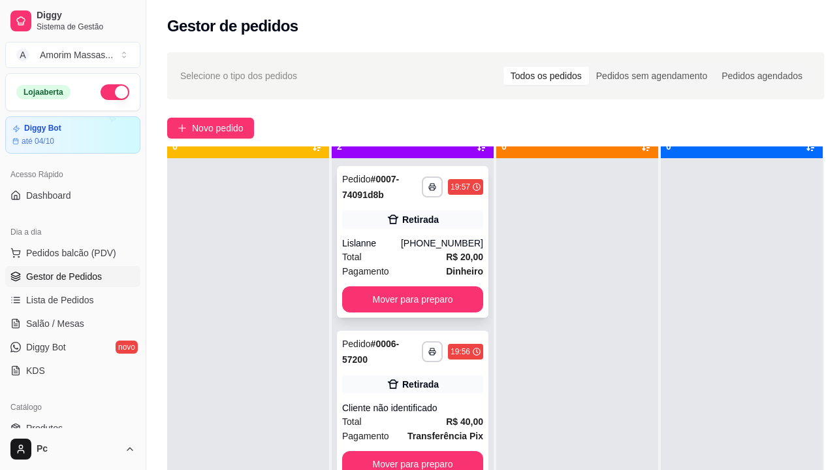
scroll to position [37, 0]
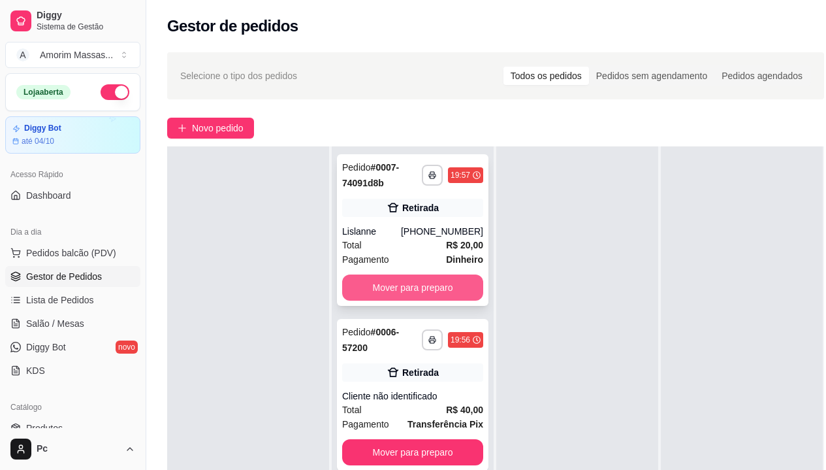
click at [399, 285] on button "Mover para preparo" at bounding box center [412, 287] width 141 height 26
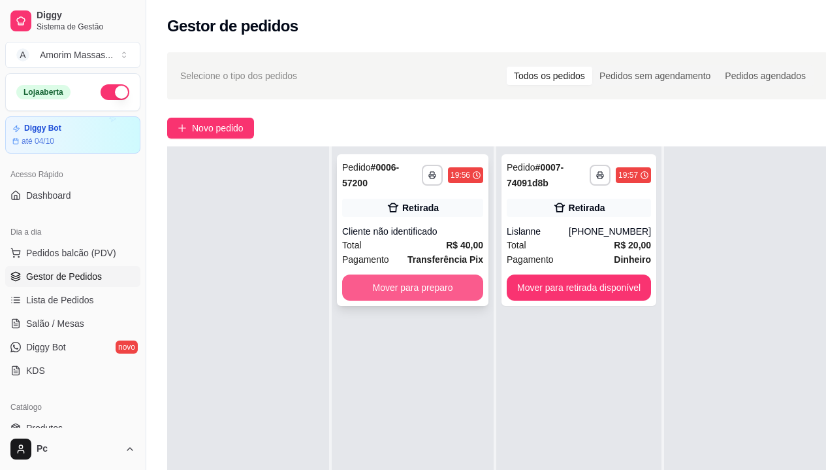
click at [433, 290] on button "Mover para preparo" at bounding box center [412, 287] width 141 height 26
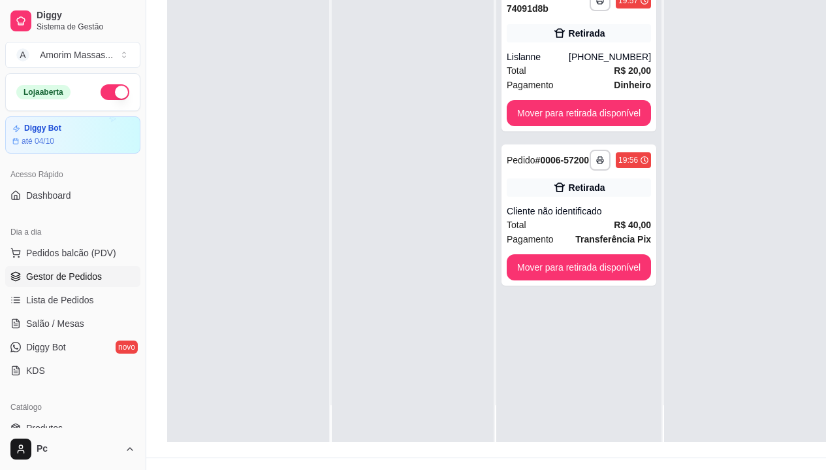
scroll to position [209, 0]
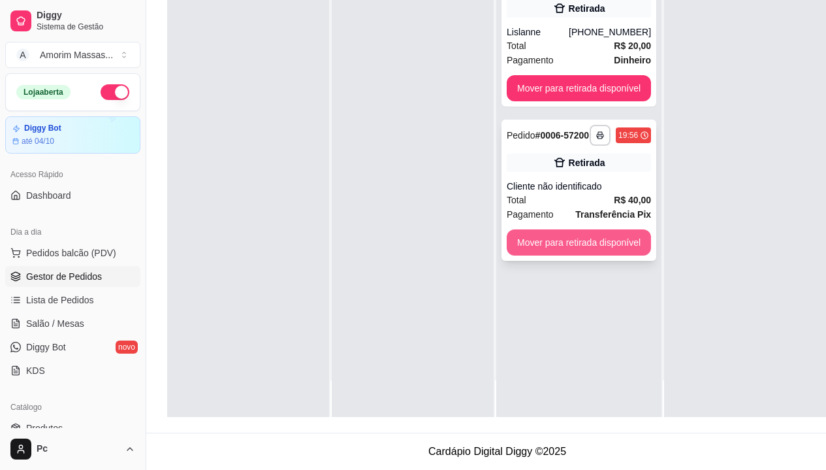
click at [559, 239] on button "Mover para retirada disponível" at bounding box center [579, 242] width 144 height 26
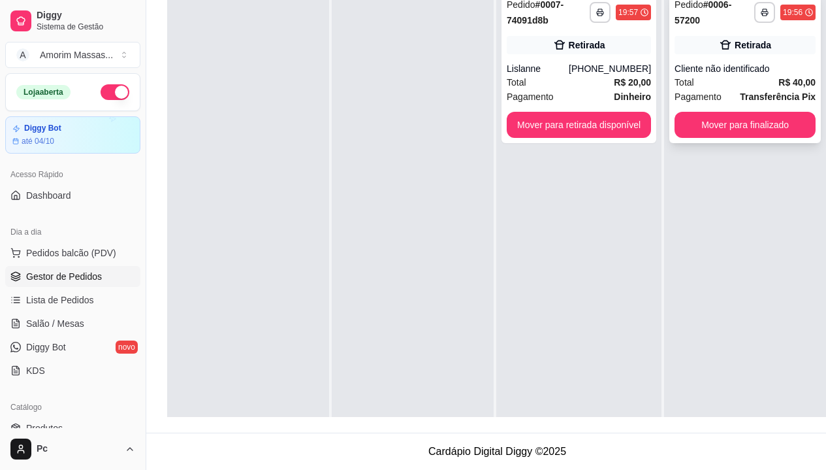
scroll to position [78, 0]
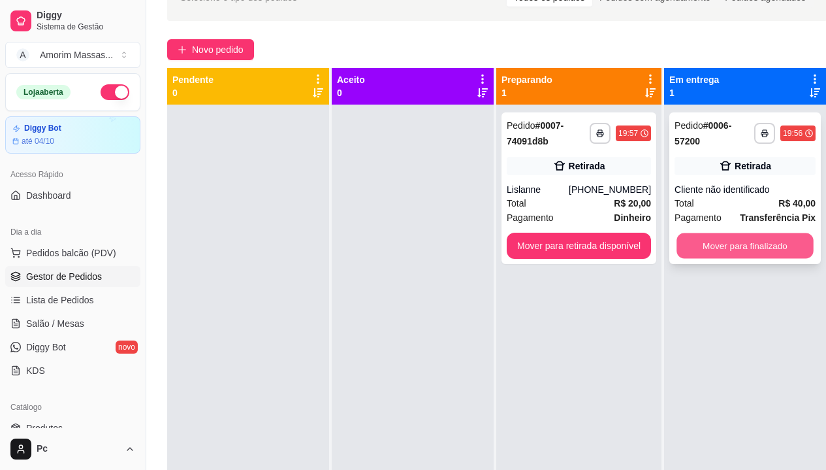
click at [728, 250] on button "Mover para finalizado" at bounding box center [745, 245] width 137 height 25
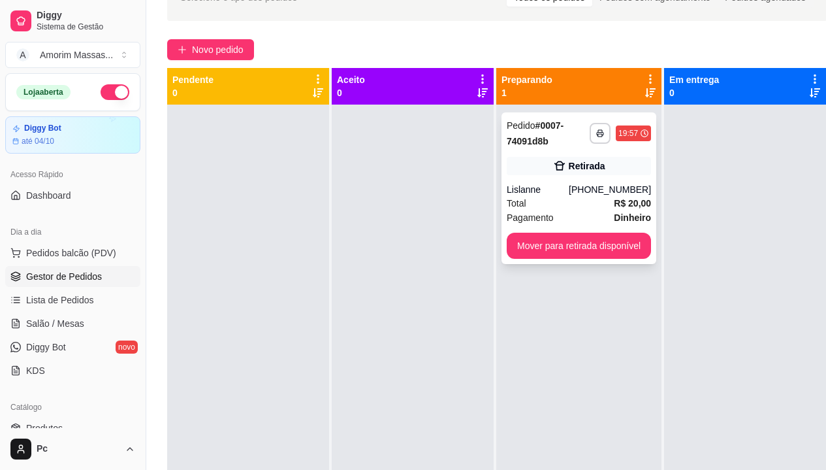
click at [584, 259] on div "**********" at bounding box center [579, 188] width 155 height 152
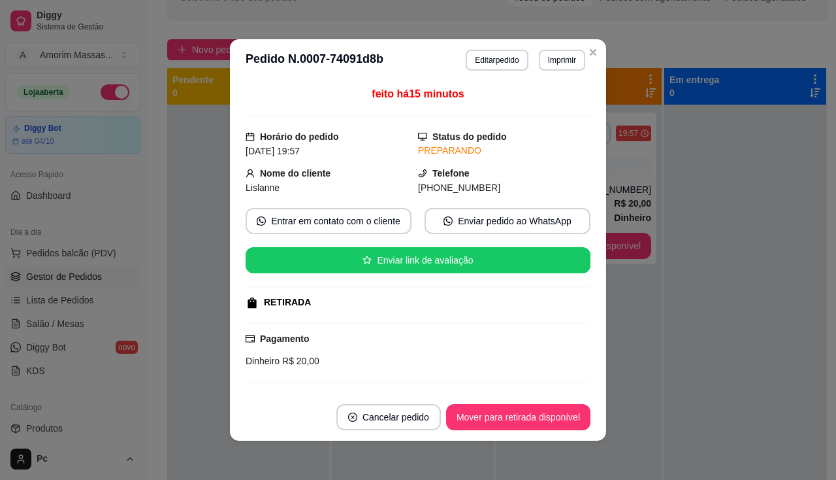
click at [598, 63] on header "**********" at bounding box center [418, 60] width 376 height 42
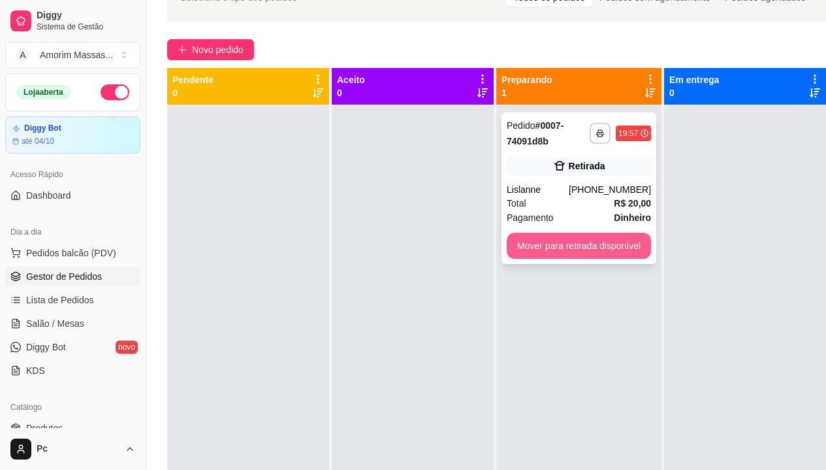
click at [616, 248] on button "Mover para retirada disponível" at bounding box center [579, 246] width 144 height 26
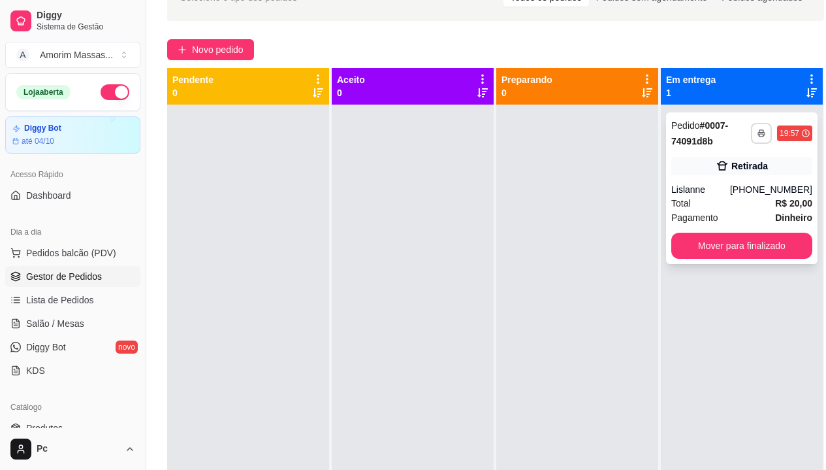
click at [764, 132] on icon "button" at bounding box center [762, 133] width 8 height 8
click at [724, 187] on button "IMPRESSORA" at bounding box center [726, 179] width 91 height 20
click at [52, 296] on span "Lista de Pedidos" at bounding box center [60, 299] width 68 height 13
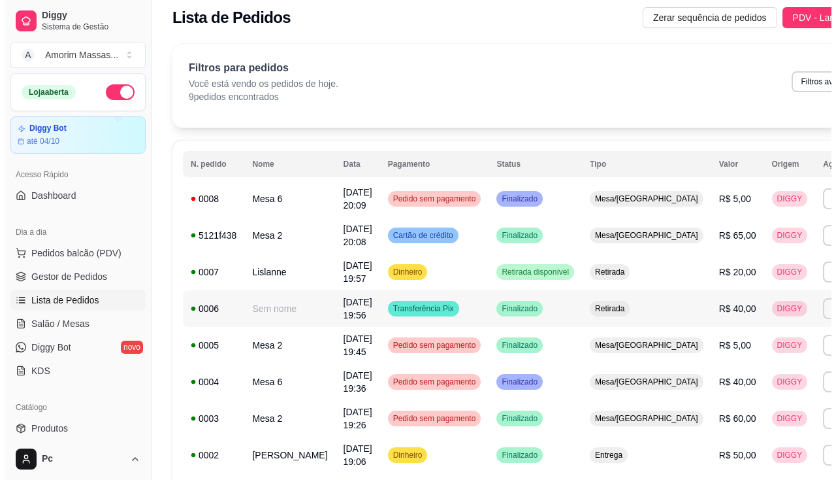
scroll to position [65, 0]
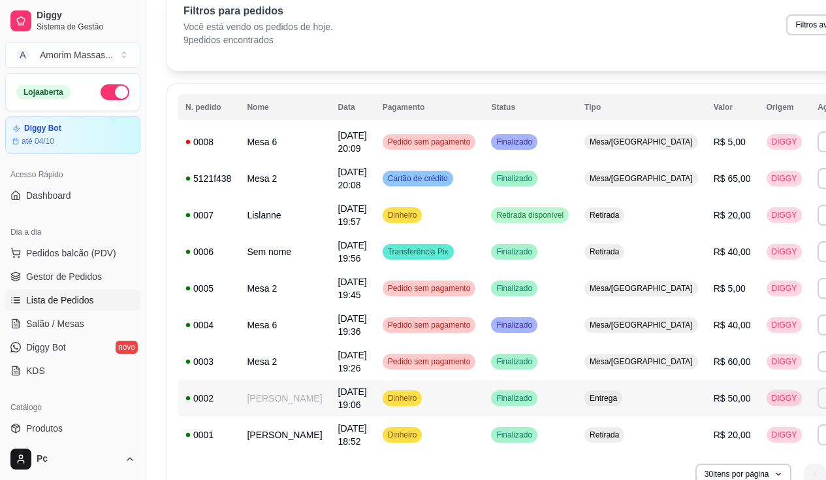
click at [818, 394] on button "Imprimir" at bounding box center [841, 397] width 46 height 21
click at [739, 435] on button "IMPRESSORA" at bounding box center [741, 443] width 95 height 21
click at [67, 257] on span "Pedidos balcão (PDV)" at bounding box center [71, 252] width 90 height 13
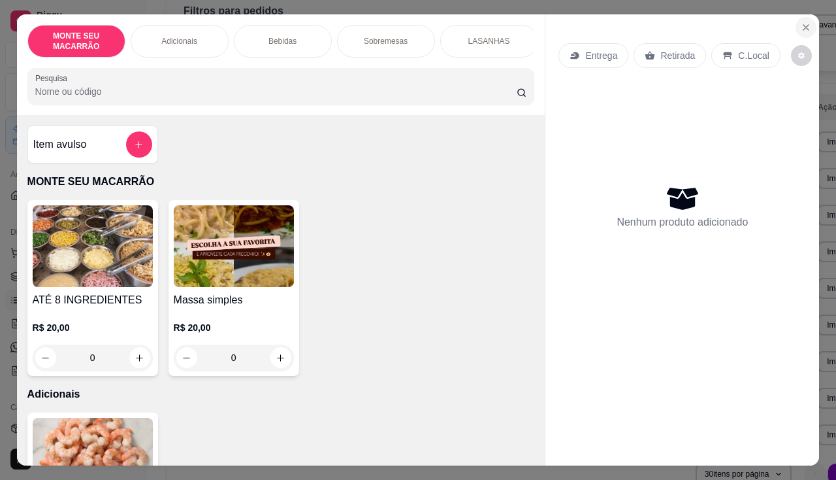
click at [804, 25] on icon "Close" at bounding box center [806, 27] width 5 height 5
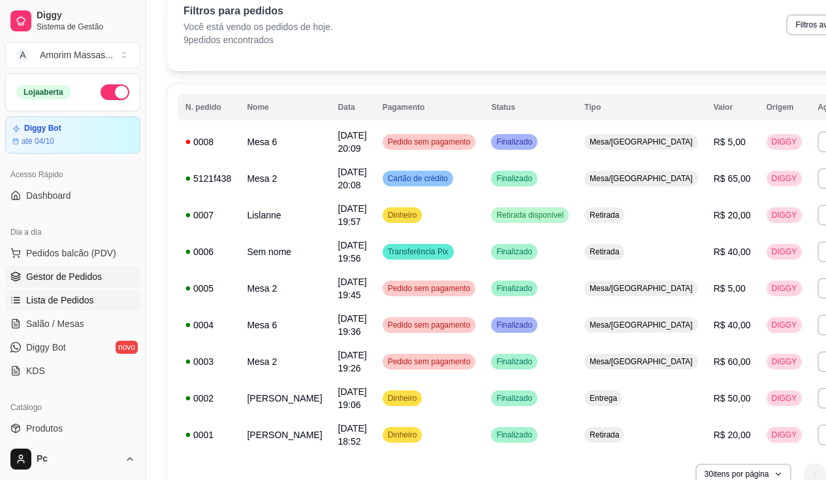
click at [74, 276] on span "Gestor de Pedidos" at bounding box center [64, 276] width 76 height 13
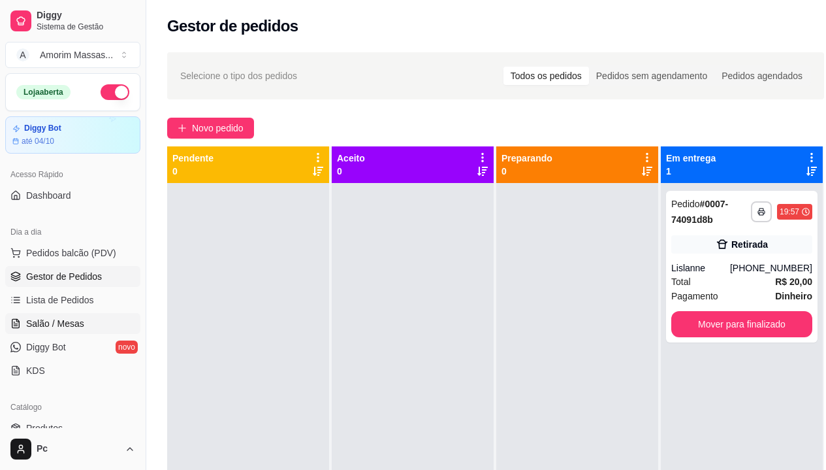
click at [39, 323] on span "Salão / Mesas" at bounding box center [55, 323] width 58 height 13
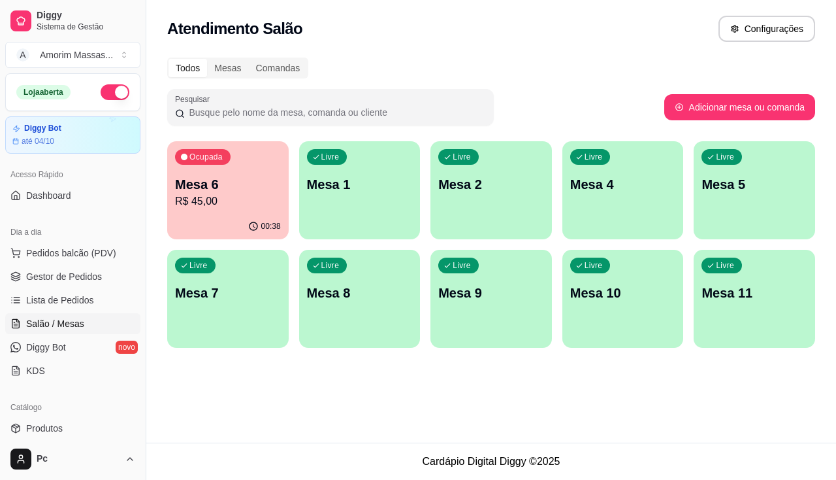
click at [415, 66] on div "Todos Mesas Comandas" at bounding box center [491, 67] width 648 height 21
click at [46, 253] on span "Pedidos balcão (PDV)" at bounding box center [71, 252] width 90 height 13
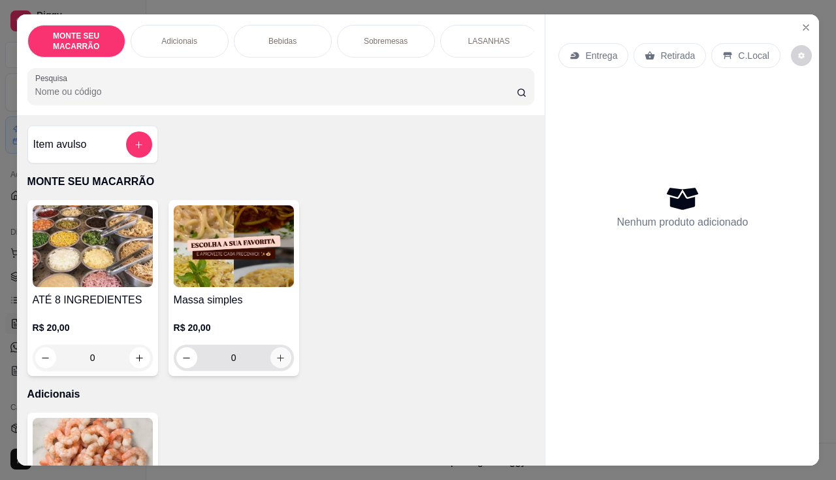
click at [276, 363] on icon "increase-product-quantity" at bounding box center [281, 358] width 10 height 10
type input "1"
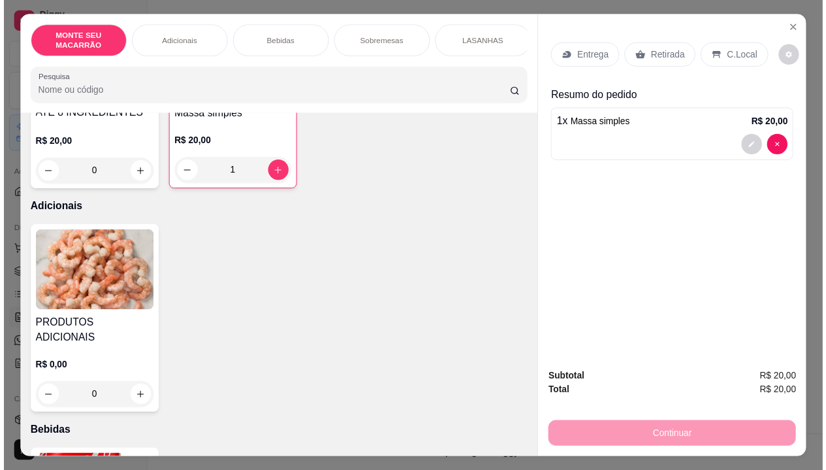
scroll to position [261, 0]
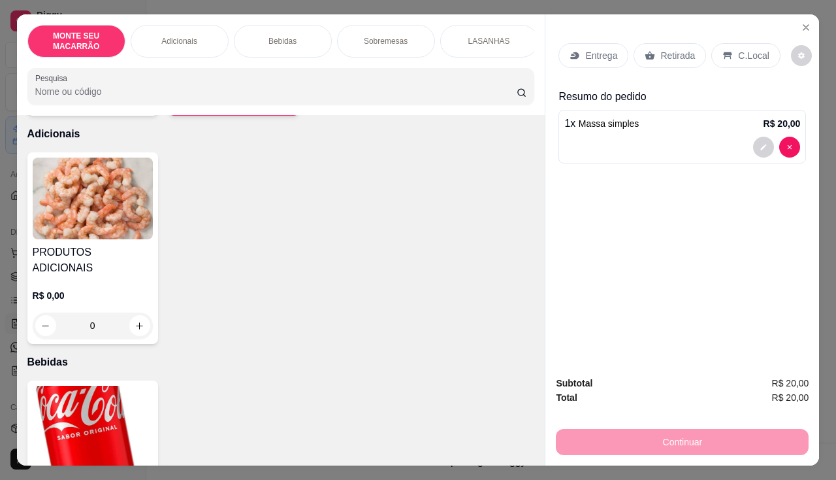
click at [90, 418] on img at bounding box center [93, 426] width 120 height 82
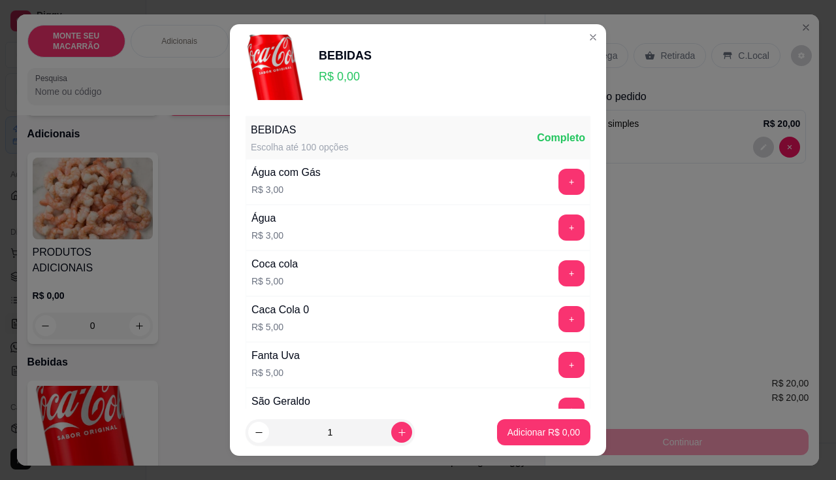
click at [553, 267] on div "+" at bounding box center [571, 273] width 37 height 26
click at [559, 316] on button "+" at bounding box center [571, 318] width 25 height 25
click at [534, 423] on button "Adicionar R$ 5,00" at bounding box center [543, 431] width 91 height 25
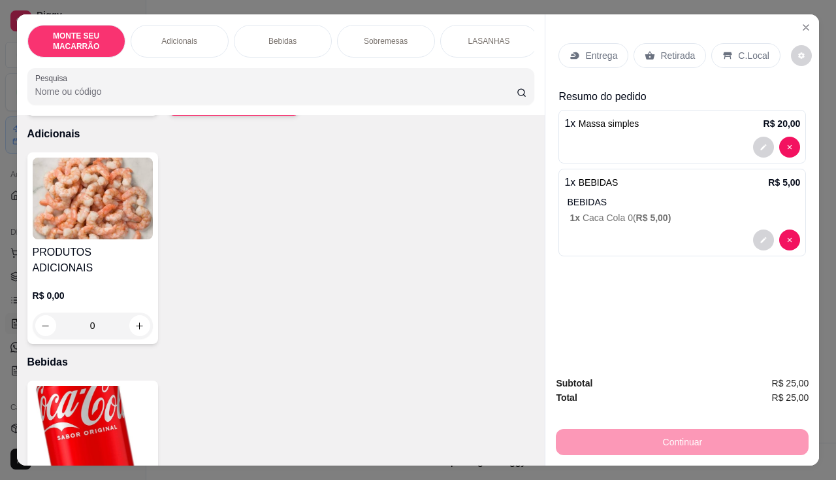
click at [593, 51] on p "Entrega" at bounding box center [601, 55] width 32 height 13
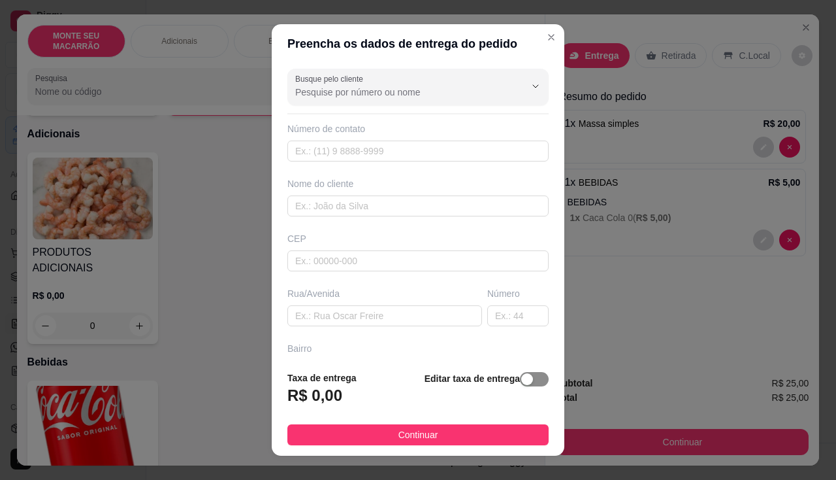
click at [520, 376] on span "button" at bounding box center [534, 379] width 29 height 14
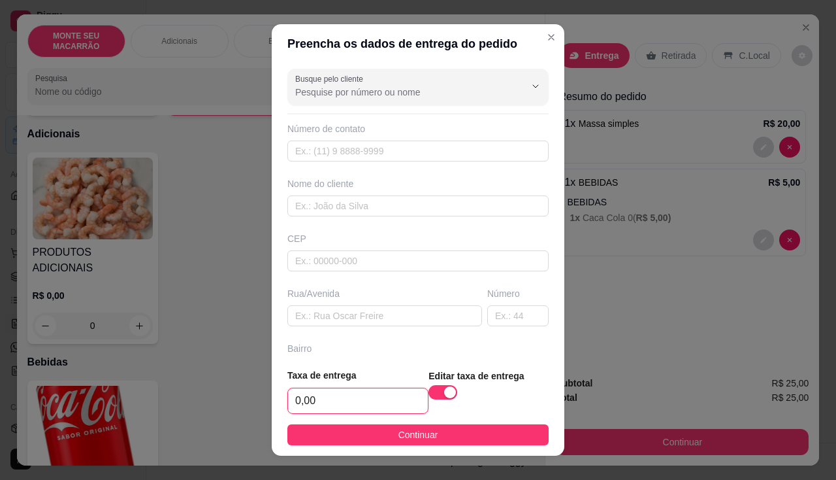
click at [364, 406] on input "0,00" at bounding box center [358, 400] width 140 height 25
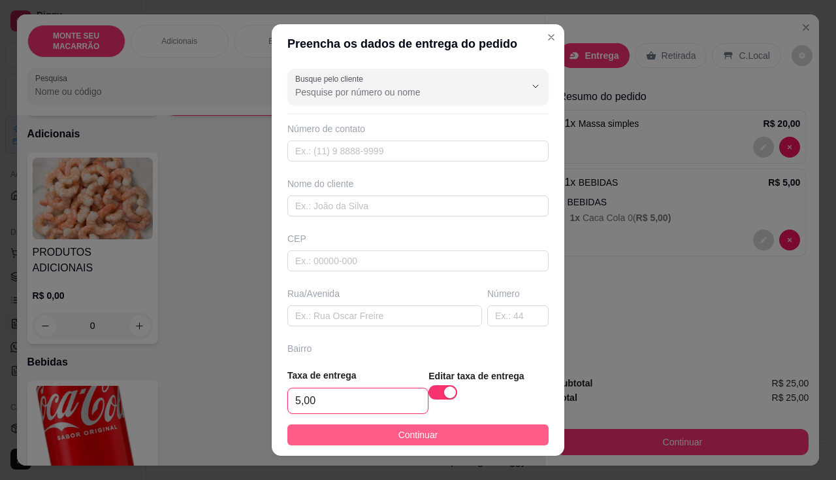
type input "5,00"
click at [368, 429] on button "Continuar" at bounding box center [417, 434] width 261 height 21
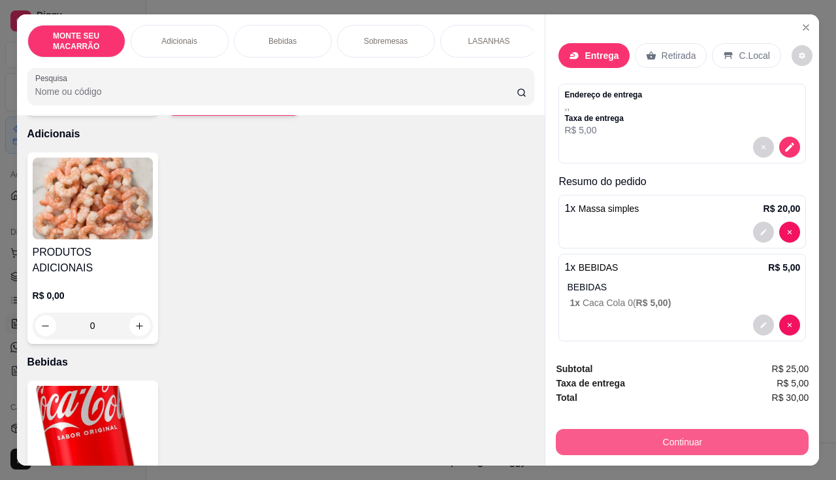
click at [645, 440] on button "Continuar" at bounding box center [682, 442] width 253 height 26
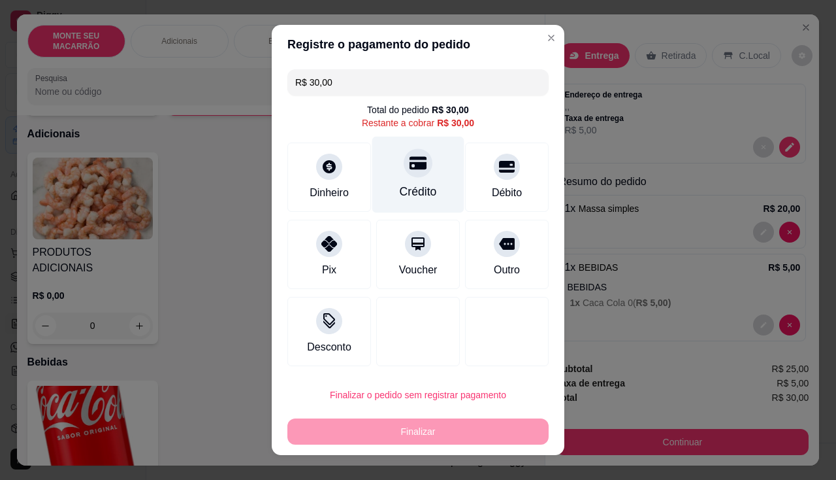
click at [404, 165] on div at bounding box center [418, 162] width 29 height 29
type input "R$ 0,00"
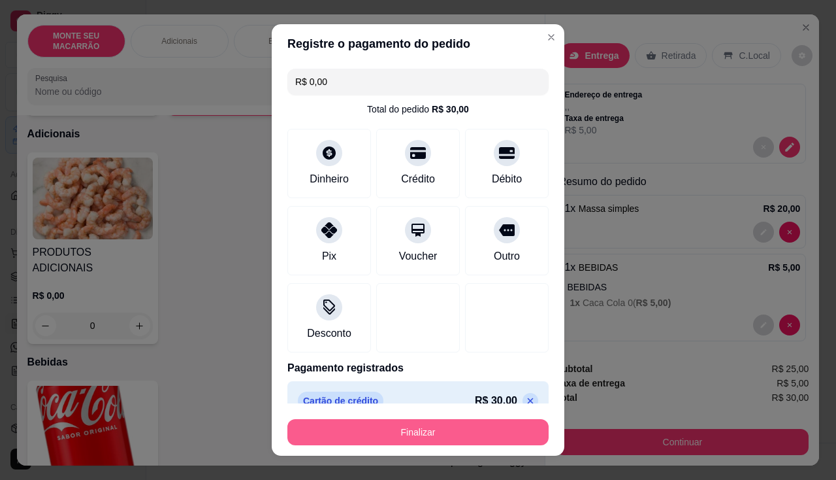
click at [420, 423] on button "Finalizar" at bounding box center [417, 432] width 261 height 26
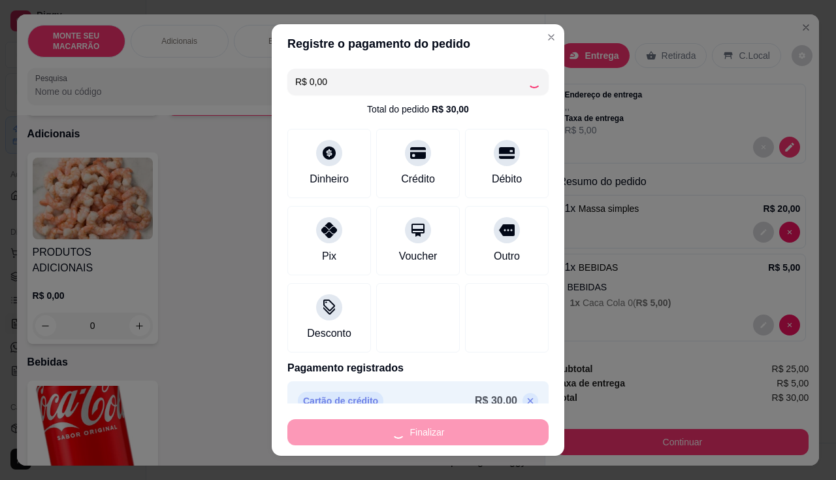
type input "0"
type input "-R$ 30,00"
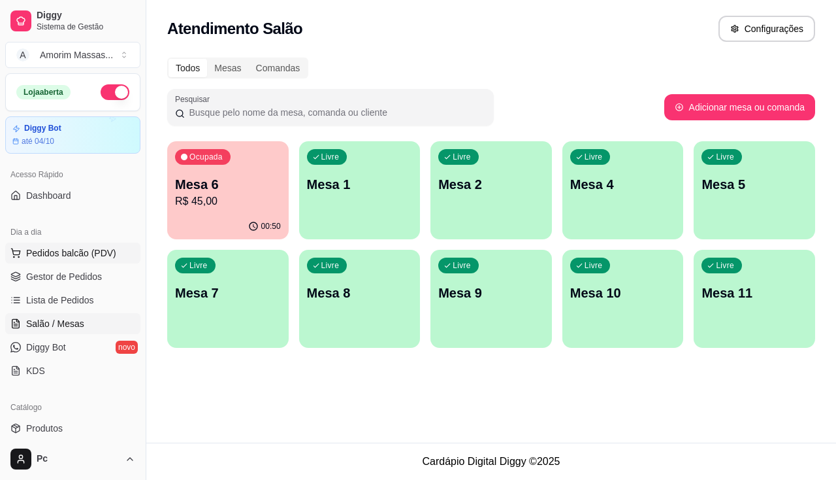
click at [74, 255] on span "Pedidos balcão (PDV)" at bounding box center [71, 252] width 90 height 13
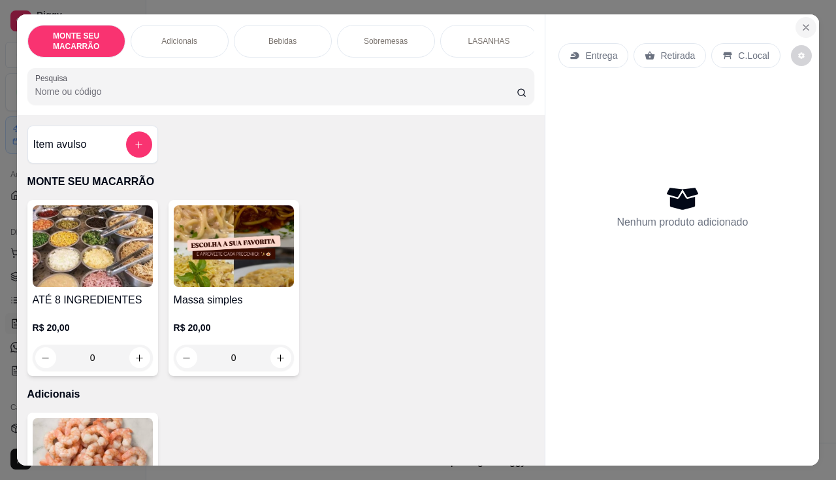
click at [805, 17] on button "Close" at bounding box center [806, 27] width 21 height 21
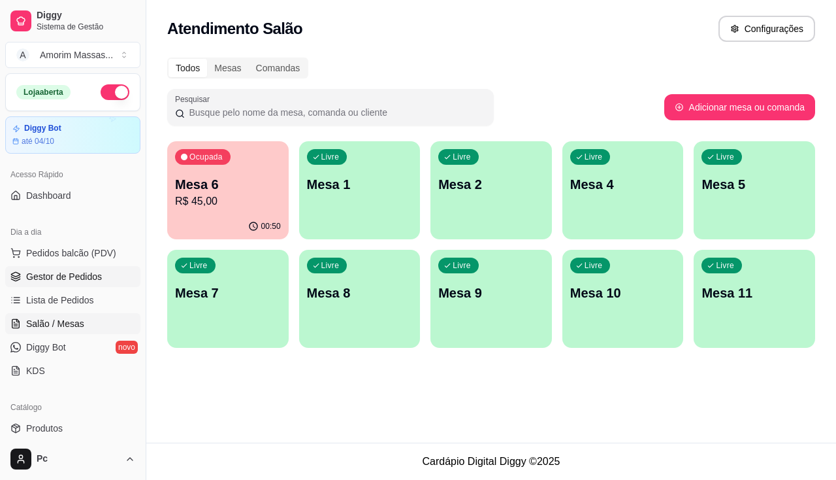
click at [88, 271] on span "Gestor de Pedidos" at bounding box center [64, 276] width 76 height 13
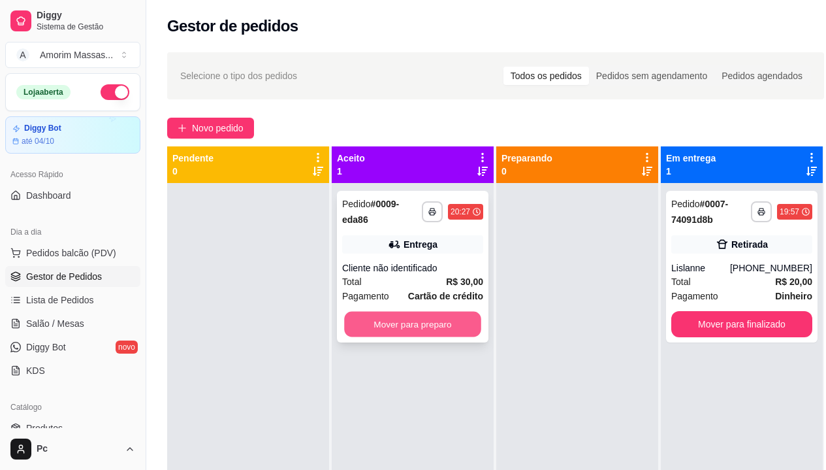
click at [398, 329] on button "Mover para preparo" at bounding box center [412, 324] width 137 height 25
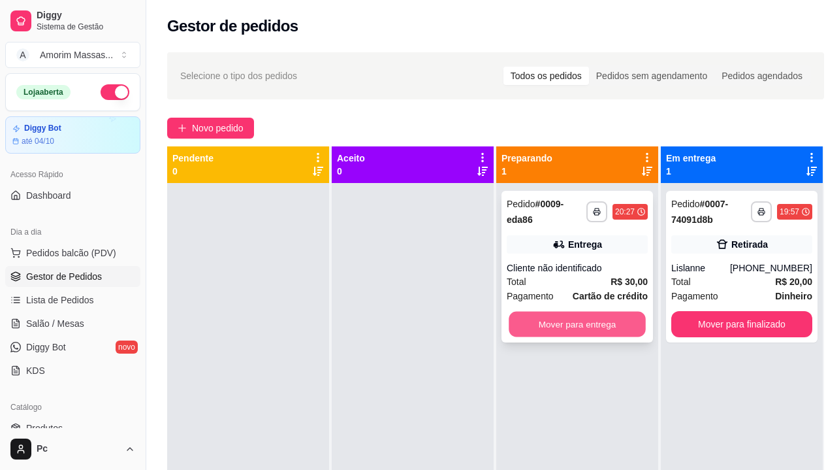
click at [601, 334] on button "Mover para entrega" at bounding box center [577, 324] width 137 height 25
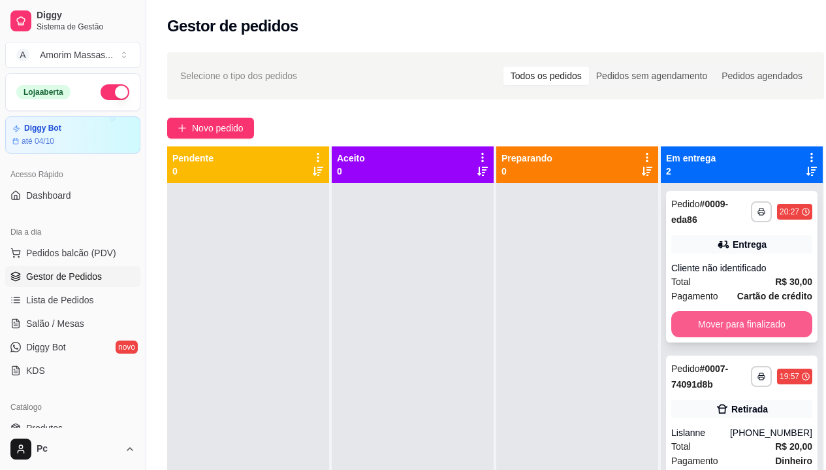
click at [707, 333] on button "Mover para finalizado" at bounding box center [742, 324] width 141 height 26
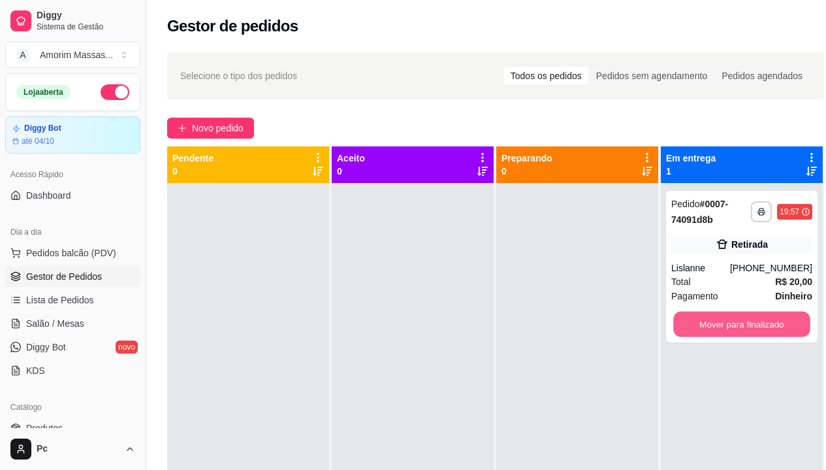
click at [707, 333] on button "Mover para finalizado" at bounding box center [742, 324] width 137 height 25
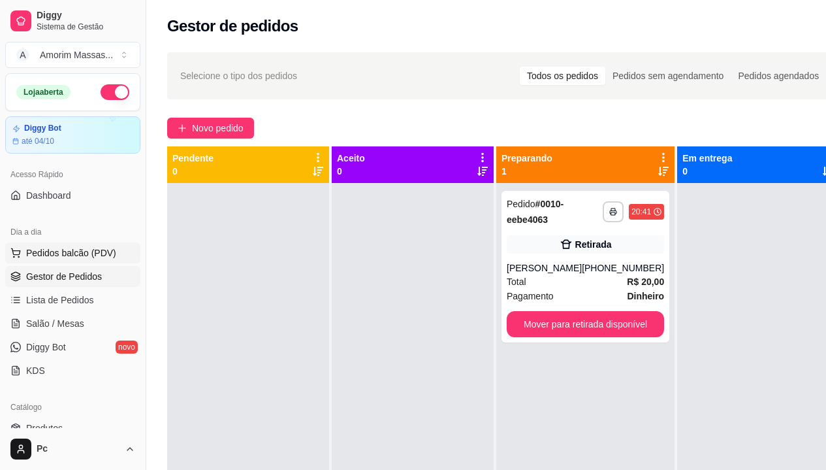
click at [82, 248] on span "Pedidos balcão (PDV)" at bounding box center [71, 252] width 90 height 13
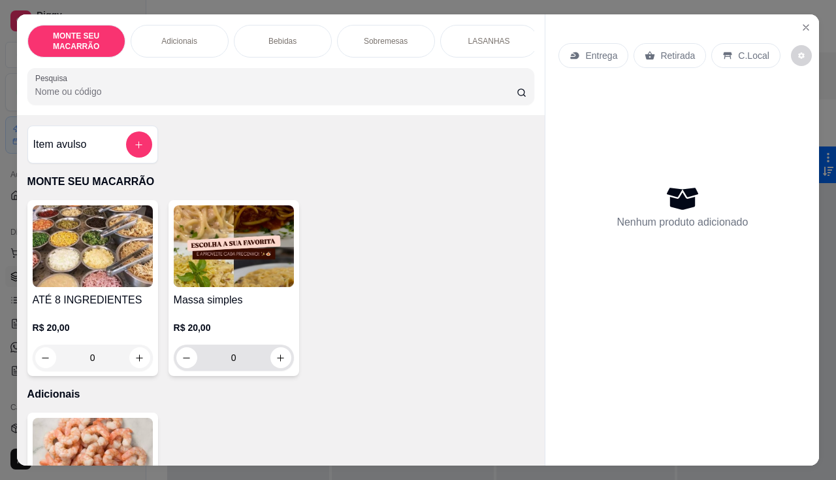
click at [285, 368] on div "0" at bounding box center [233, 357] width 115 height 26
click at [281, 367] on button "increase-product-quantity" at bounding box center [280, 358] width 20 height 20
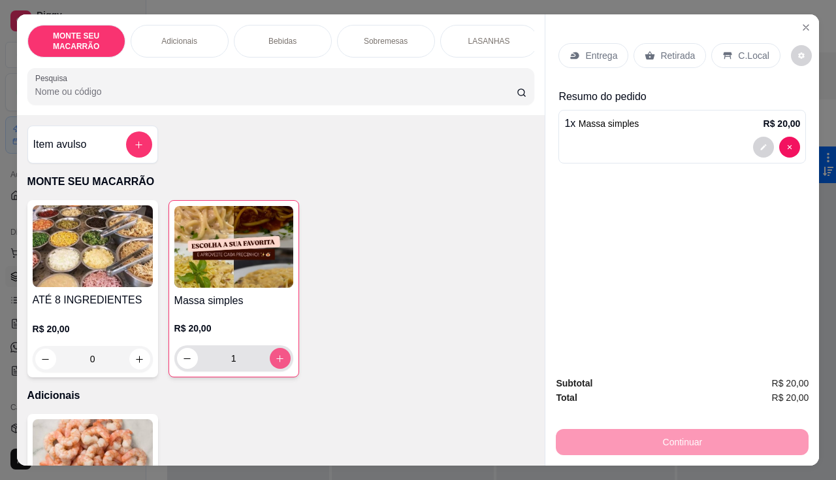
click at [279, 363] on icon "increase-product-quantity" at bounding box center [280, 358] width 10 height 10
click at [184, 363] on icon "decrease-product-quantity" at bounding box center [187, 358] width 10 height 10
type input "0"
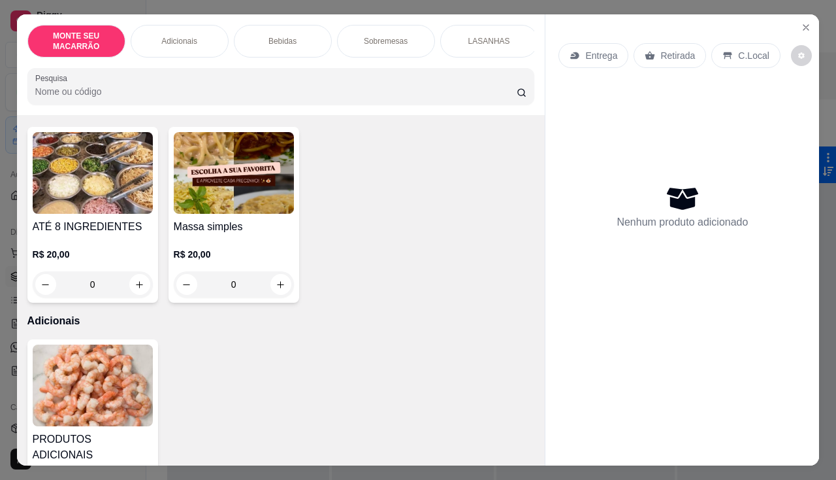
scroll to position [131, 0]
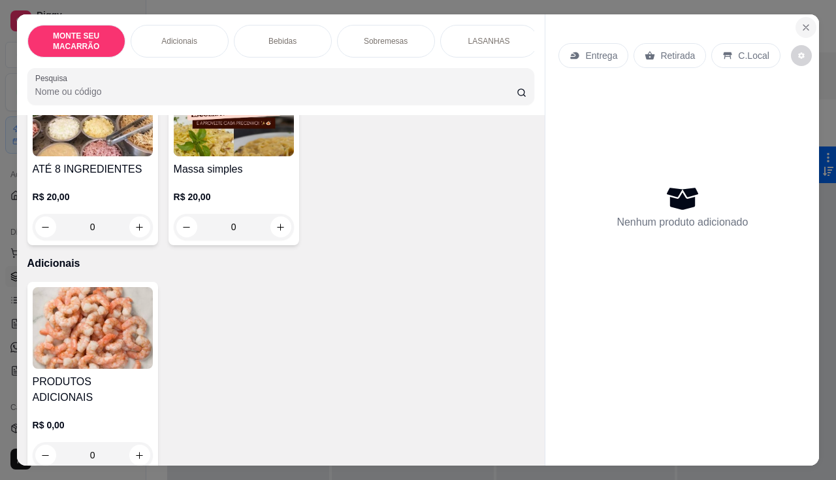
click at [796, 26] on button "Close" at bounding box center [806, 27] width 21 height 21
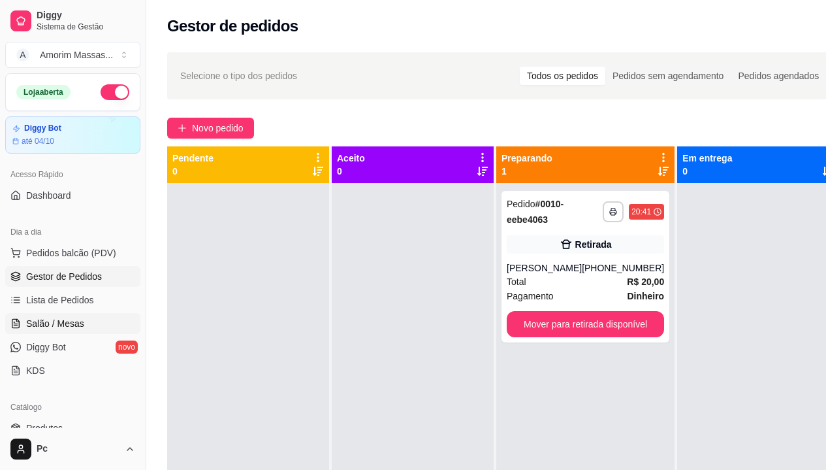
click at [61, 319] on span "Salão / Mesas" at bounding box center [55, 323] width 58 height 13
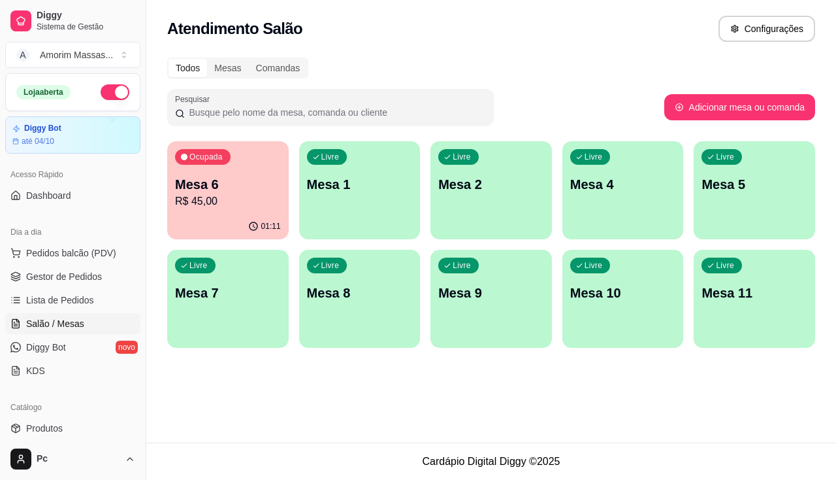
click at [356, 313] on div "Livre Mesa 8" at bounding box center [360, 291] width 122 height 82
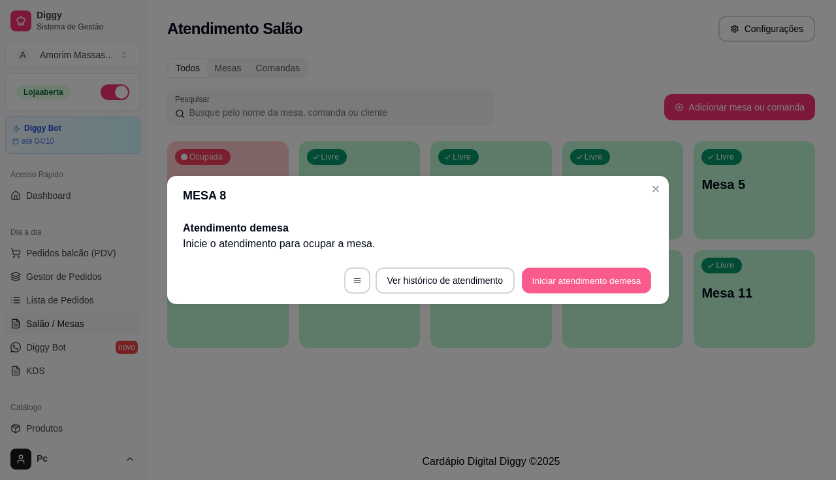
click at [560, 278] on button "Iniciar atendimento de mesa" at bounding box center [586, 280] width 129 height 25
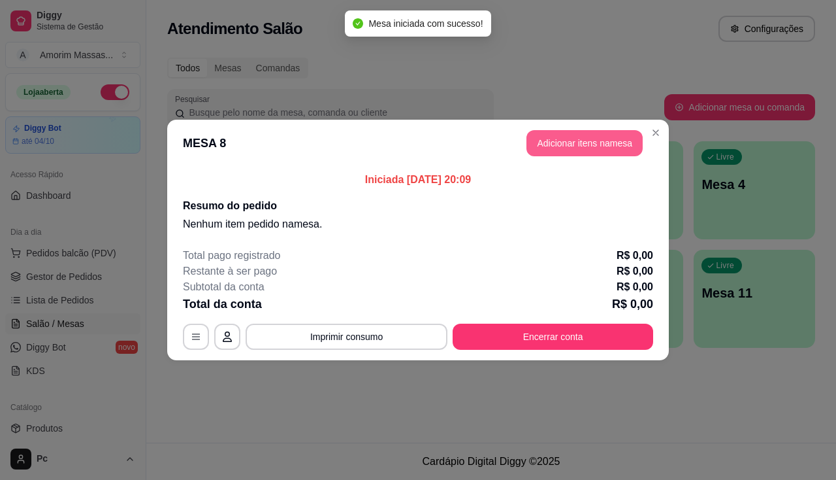
click at [558, 144] on button "Adicionar itens na mesa" at bounding box center [585, 143] width 116 height 26
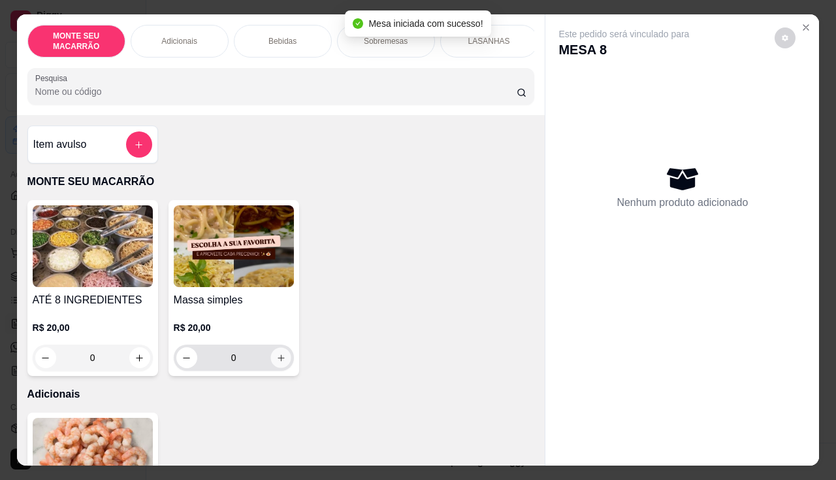
click at [277, 363] on icon "increase-product-quantity" at bounding box center [281, 358] width 10 height 10
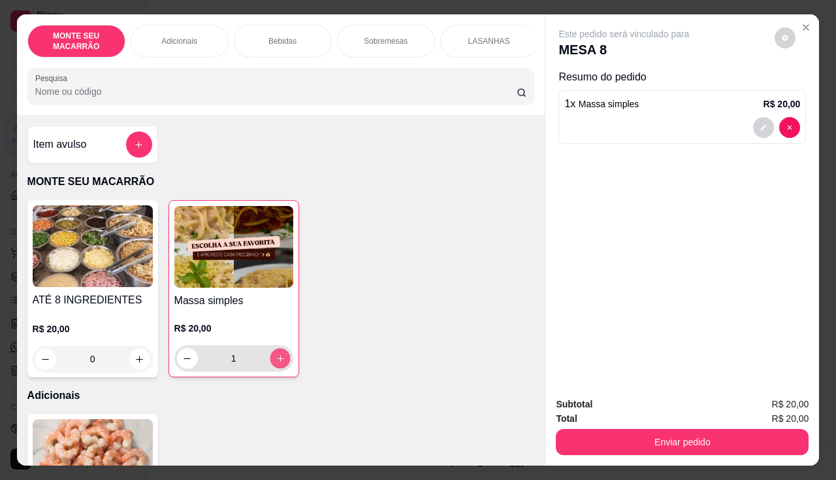
click at [277, 361] on icon "increase-product-quantity" at bounding box center [280, 358] width 7 height 7
type input "2"
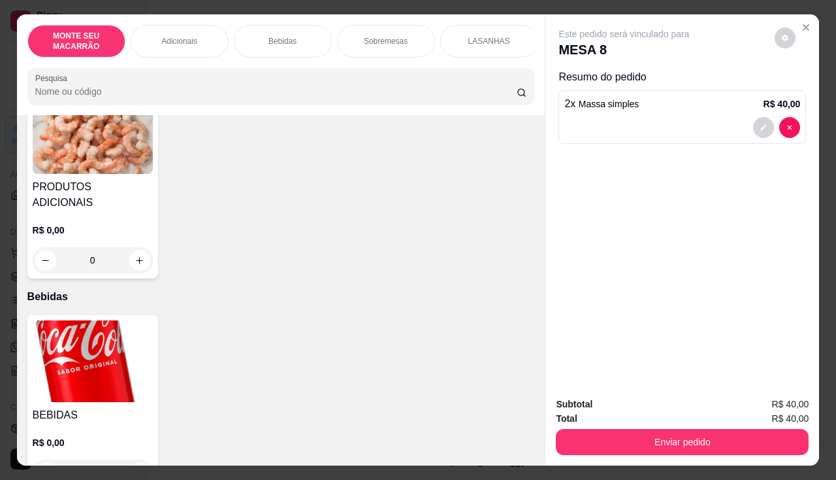
click at [64, 365] on img at bounding box center [93, 361] width 120 height 82
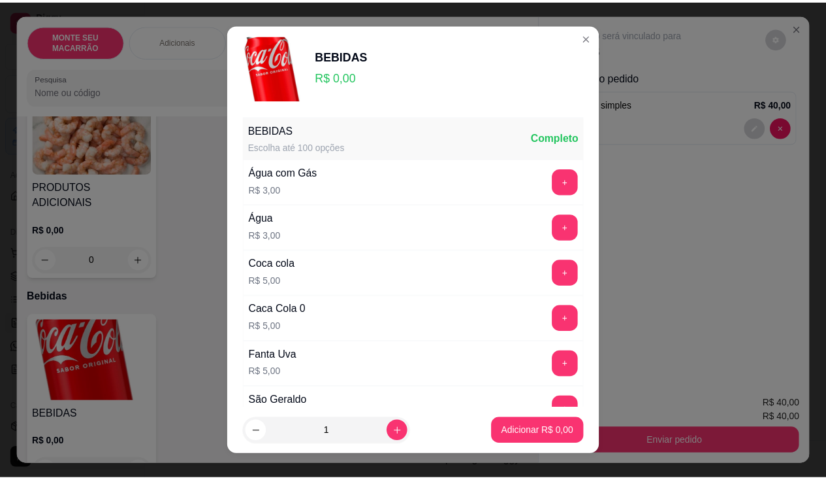
scroll to position [196, 0]
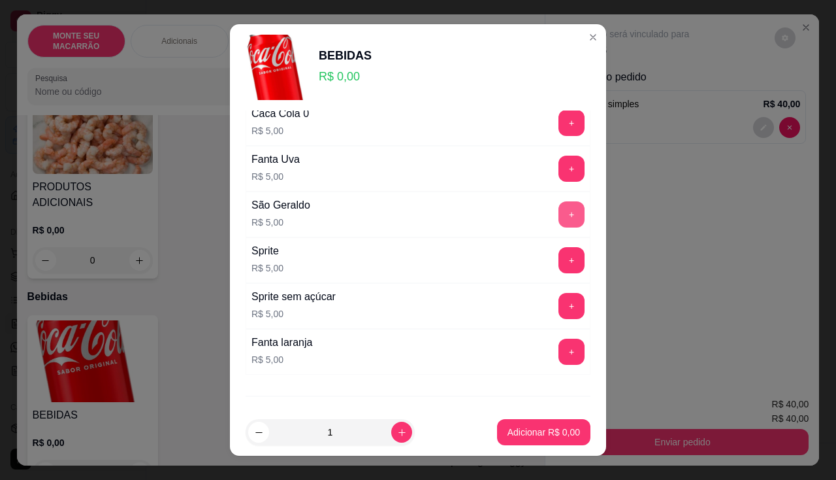
click at [559, 217] on button "+" at bounding box center [572, 214] width 26 height 26
click at [512, 429] on p "Adicionar R$ 5,00" at bounding box center [544, 431] width 73 height 13
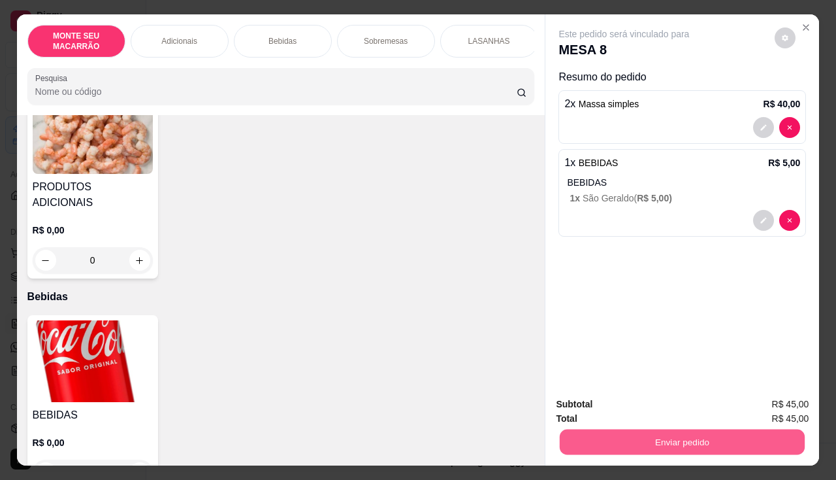
click at [675, 433] on button "Enviar pedido" at bounding box center [682, 441] width 245 height 25
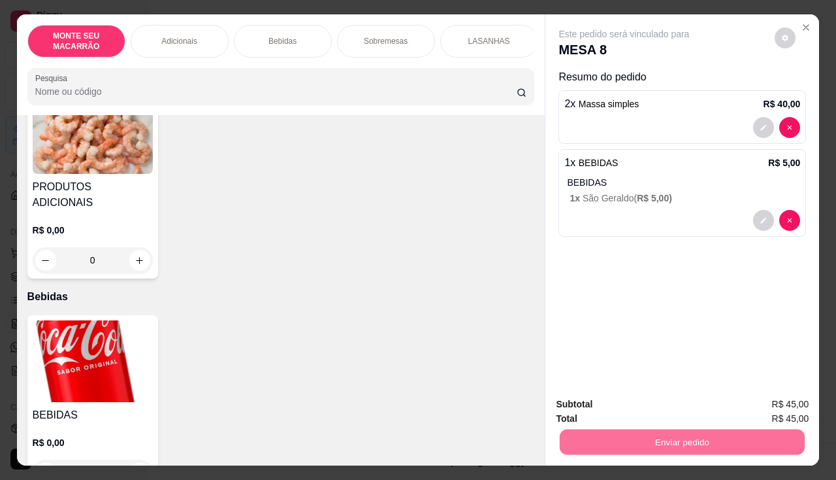
click at [665, 409] on button "Não registrar e enviar pedido" at bounding box center [640, 404] width 132 height 24
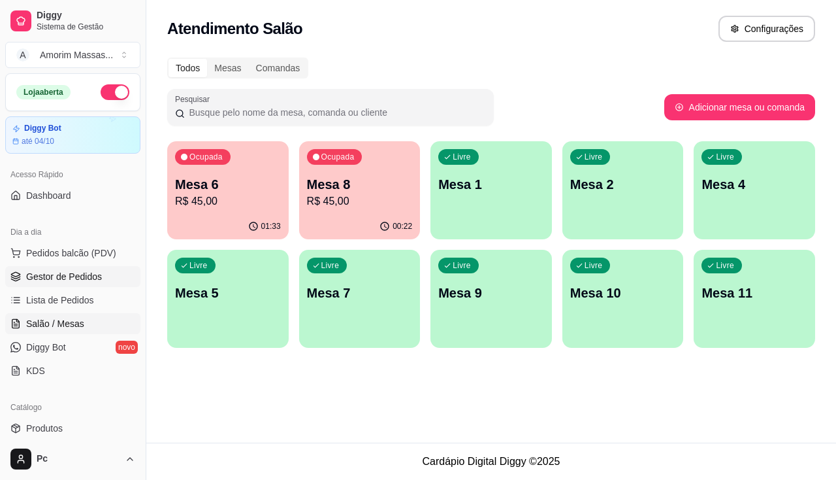
click at [50, 267] on link "Gestor de Pedidos" at bounding box center [72, 276] width 135 height 21
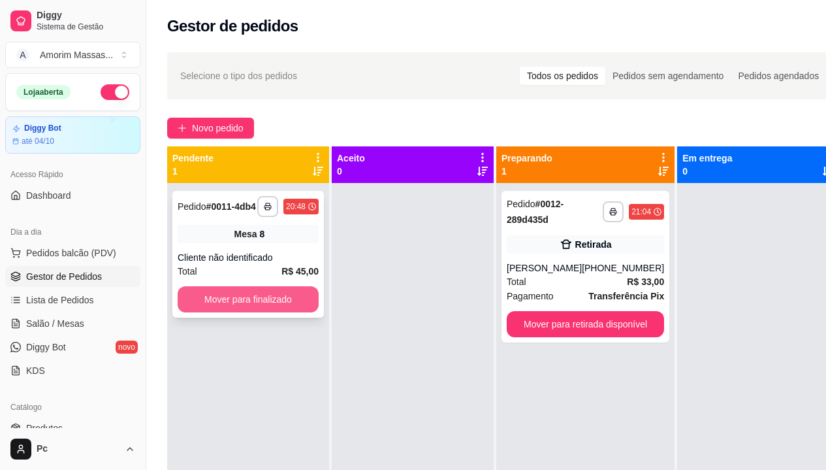
click at [276, 296] on button "Mover para finalizado" at bounding box center [248, 299] width 141 height 26
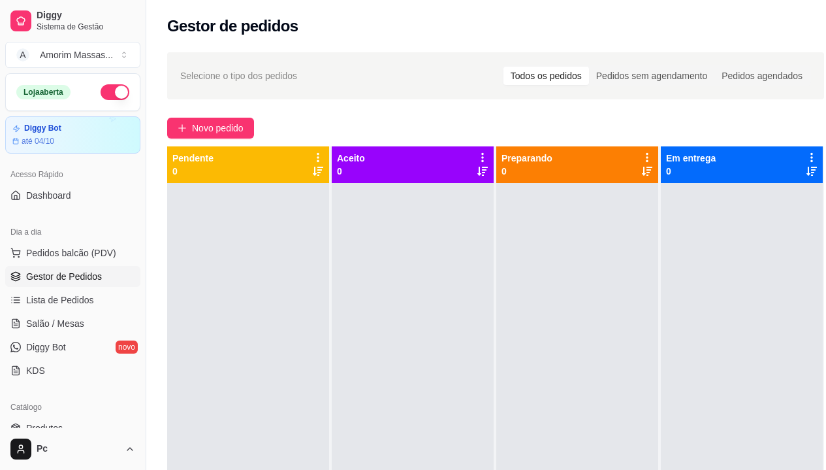
click at [387, 318] on div at bounding box center [413, 418] width 162 height 470
click at [61, 300] on span "Lista de Pedidos" at bounding box center [60, 299] width 68 height 13
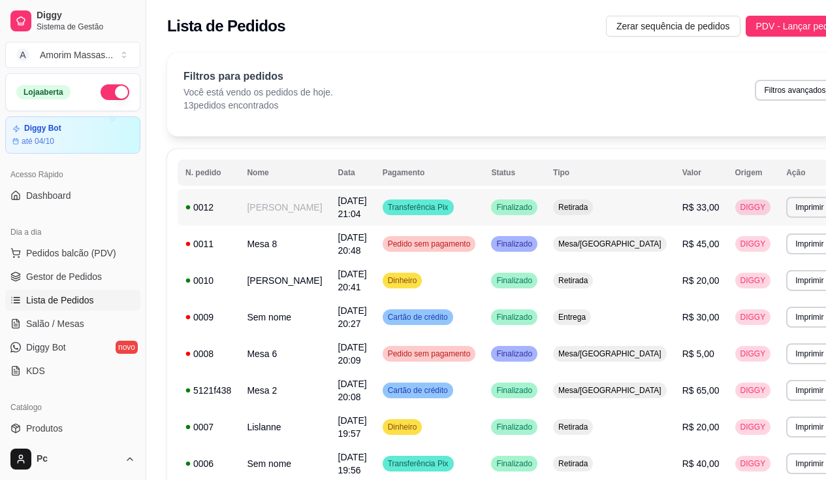
click at [419, 203] on span "Transferência Pix" at bounding box center [418, 207] width 66 height 10
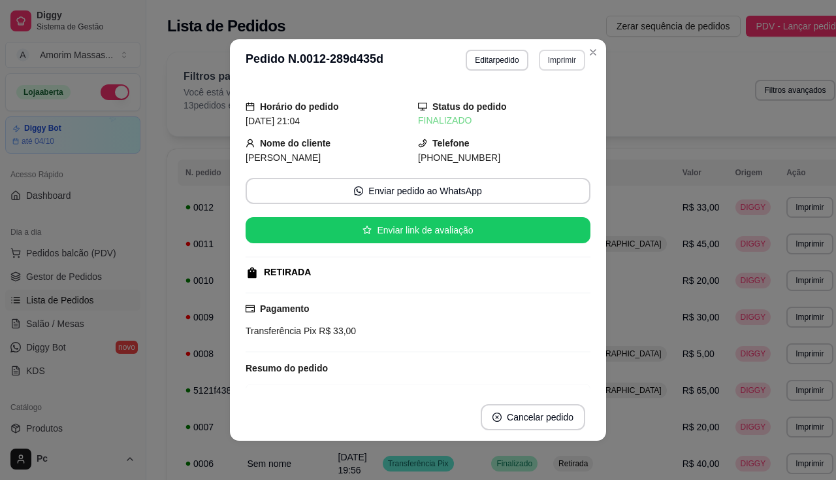
click at [561, 63] on button "Imprimir" at bounding box center [562, 60] width 46 height 21
click at [536, 112] on button "IMPRESSORA" at bounding box center [534, 105] width 91 height 20
click at [553, 57] on button "Imprimir" at bounding box center [562, 60] width 45 height 20
click at [512, 101] on button "IMPRESSORA" at bounding box center [534, 105] width 95 height 21
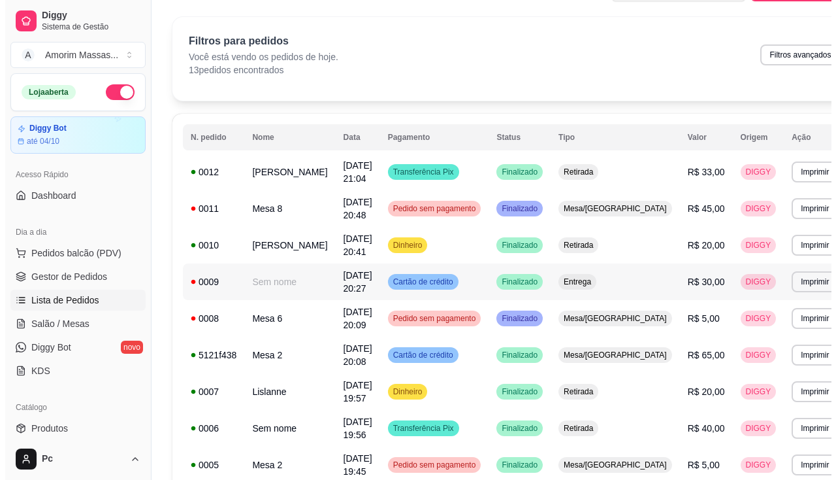
scroll to position [65, 0]
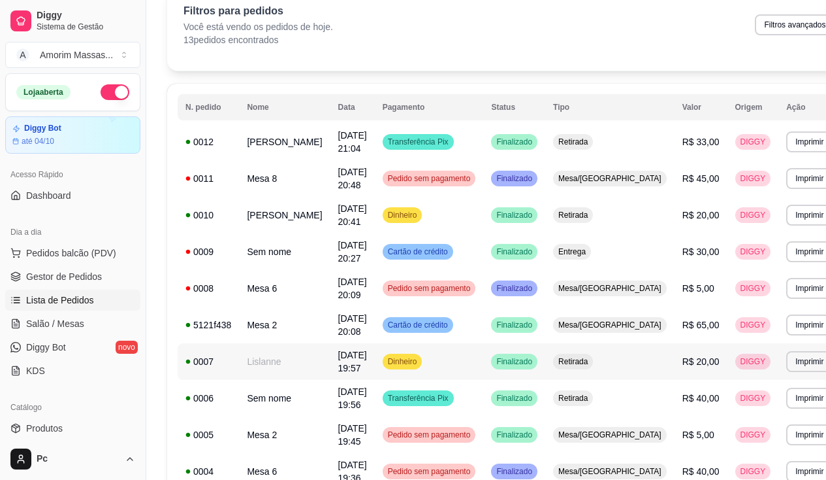
click at [338, 356] on span "11/09/25 às 19:57" at bounding box center [352, 362] width 29 height 24
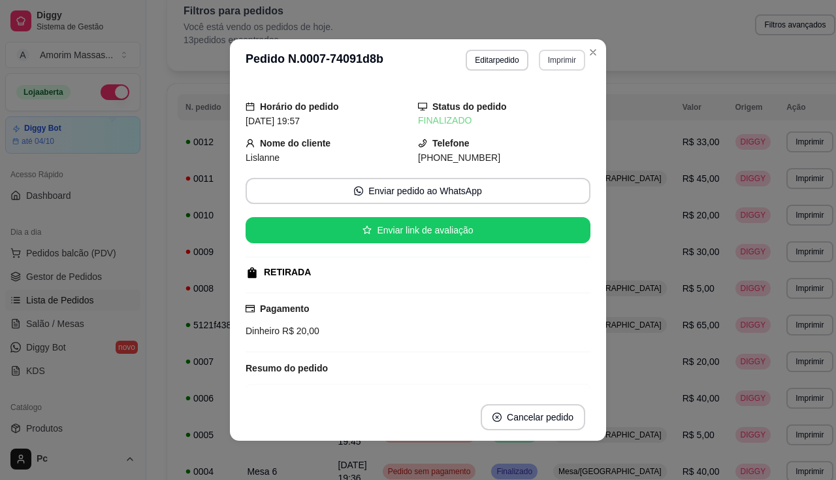
click at [554, 57] on button "Imprimir" at bounding box center [562, 60] width 46 height 21
click at [529, 103] on button "IMPRESSORA" at bounding box center [534, 105] width 95 height 21
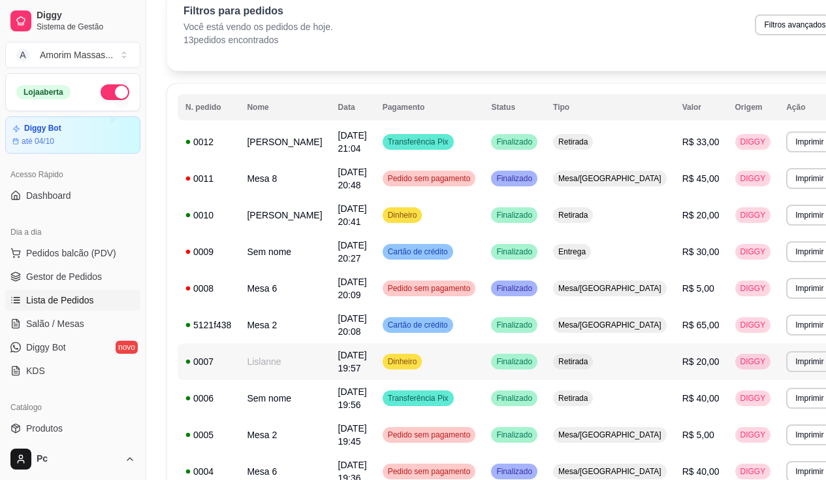
click at [338, 365] on span "11/09/25 às 19:57" at bounding box center [352, 362] width 29 height 24
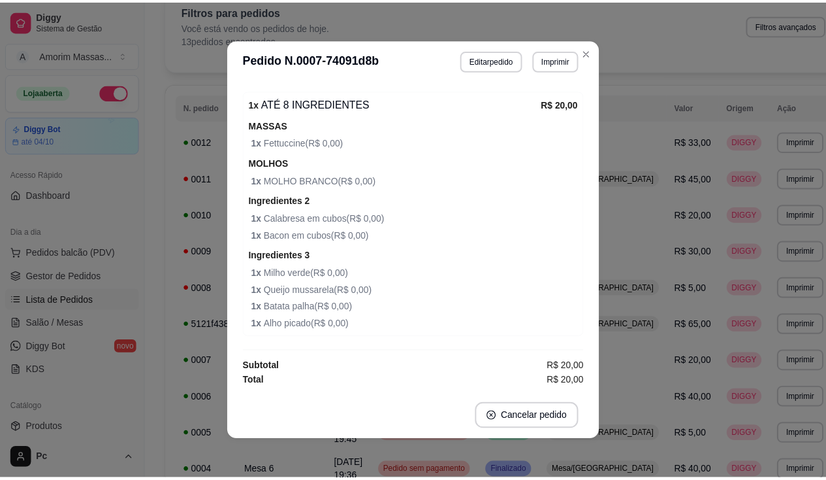
scroll to position [3, 0]
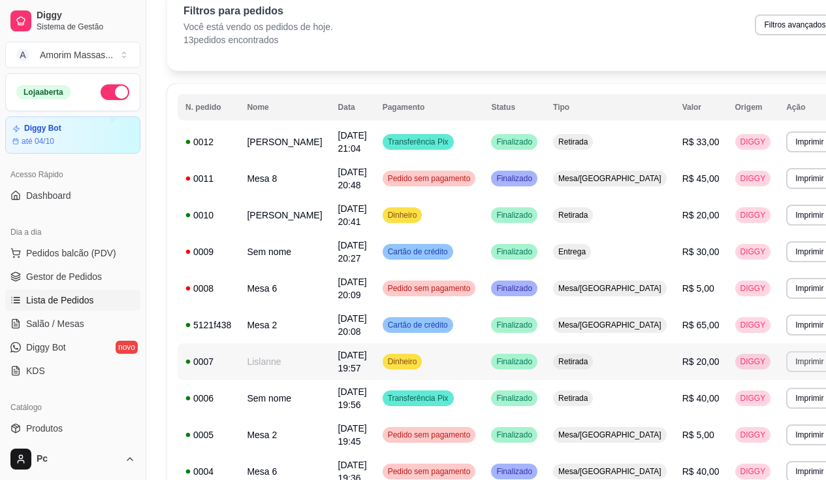
click at [787, 363] on button "Imprimir" at bounding box center [810, 361] width 46 height 21
click at [717, 405] on button "IMPRESSORA" at bounding box center [741, 407] width 95 height 21
